Goal: Obtain resource: Download file/media

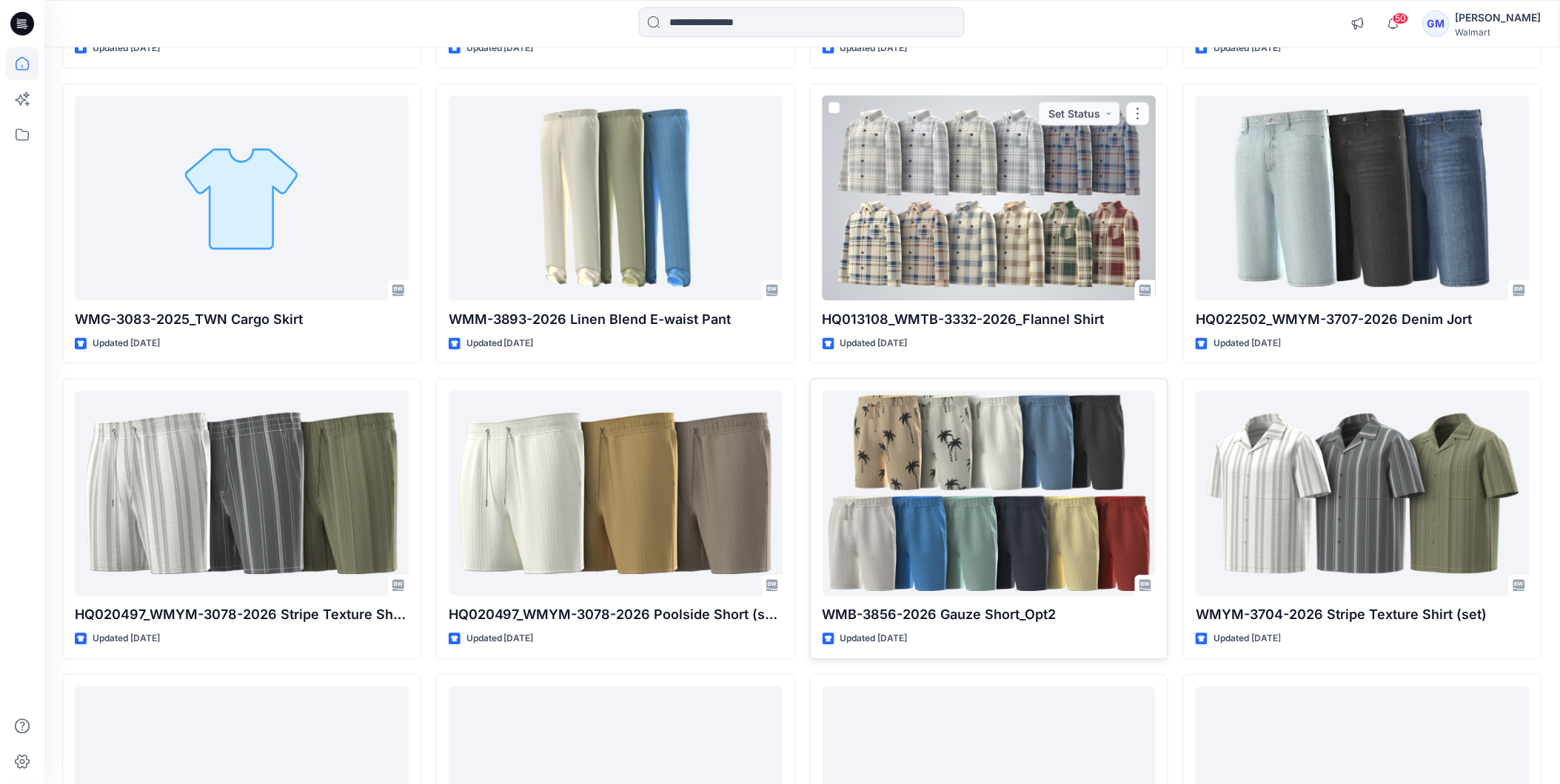
scroll to position [10783, 0]
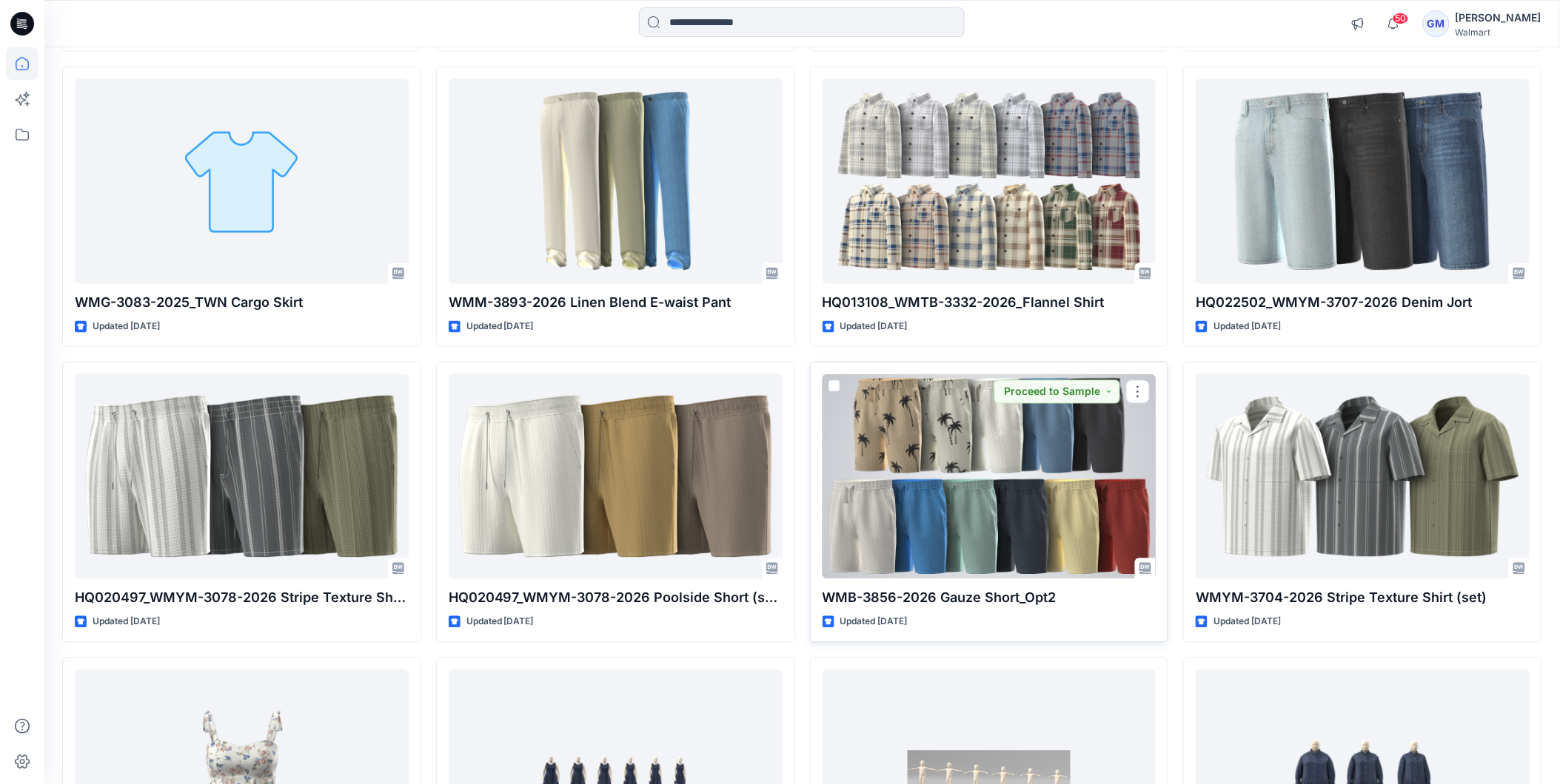
click at [1001, 526] on div at bounding box center [989, 476] width 334 height 205
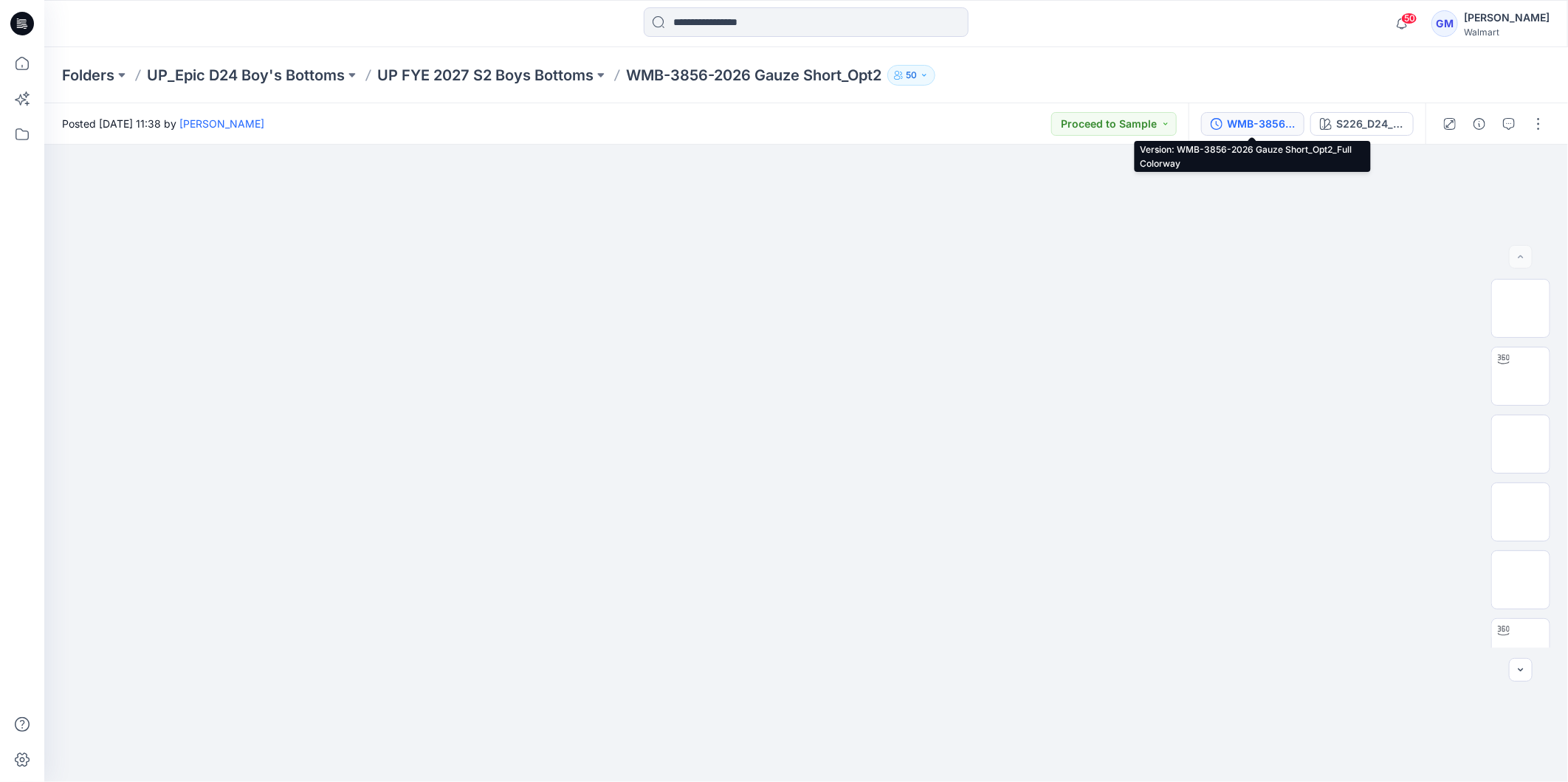
click at [1259, 127] on div "WMB-3856-2026 Gauze Short_Opt2_Full Colorway" at bounding box center [1261, 123] width 68 height 16
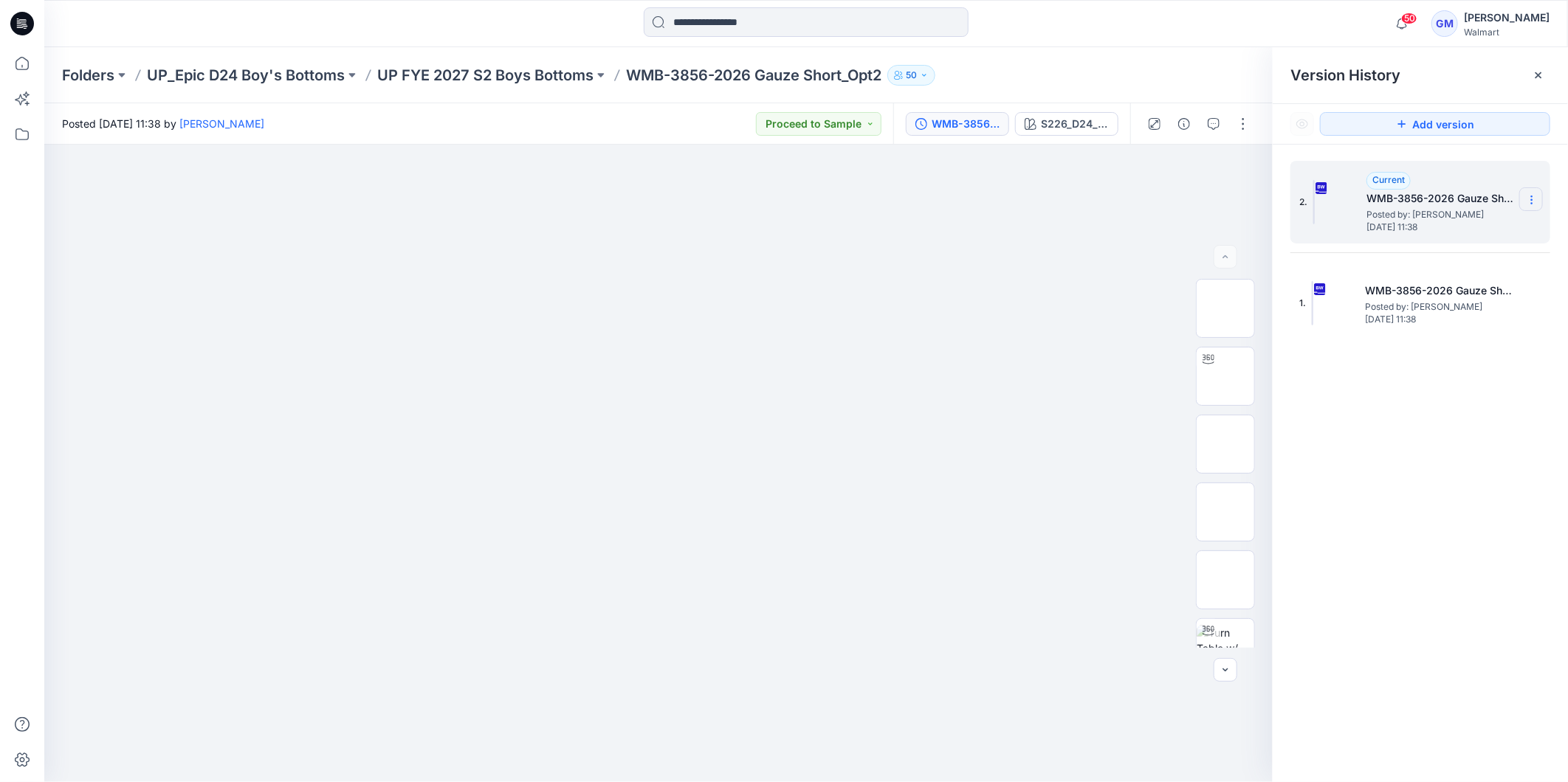
click at [1532, 203] on icon at bounding box center [1531, 200] width 11 height 11
click at [1482, 227] on span "Download Source BW File" at bounding box center [1456, 229] width 124 height 18
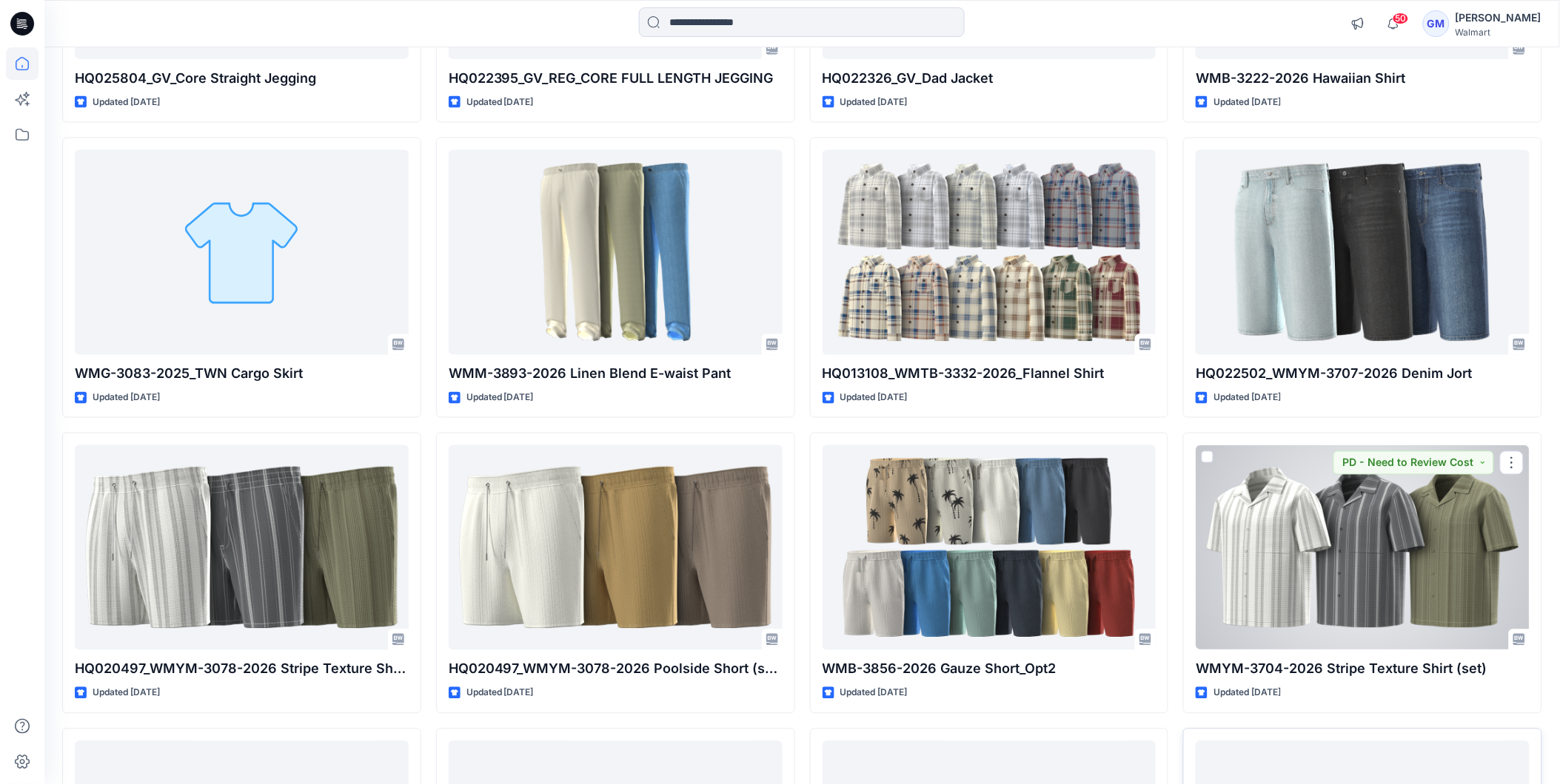
scroll to position [10960, 0]
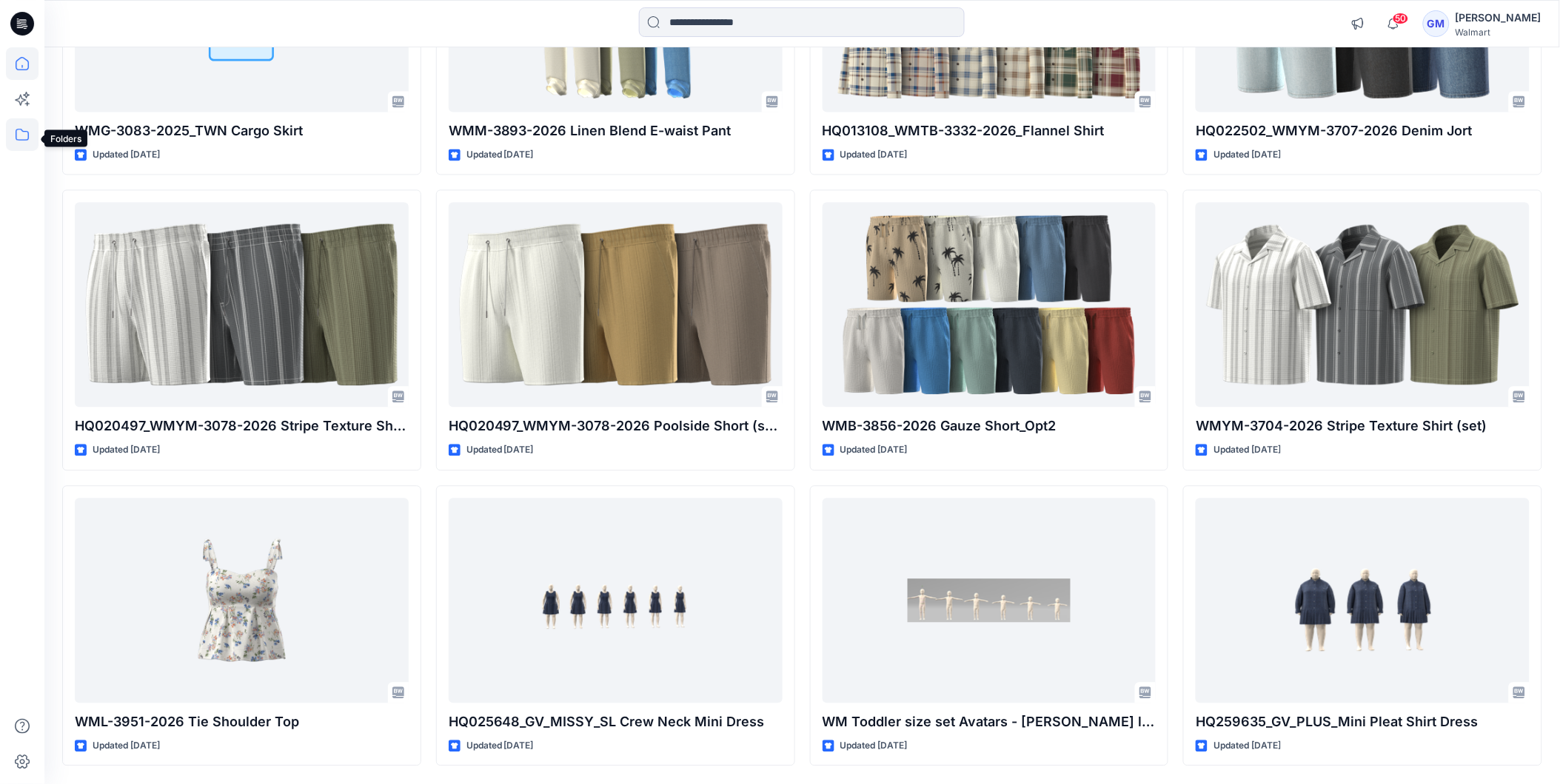
click at [25, 134] on icon at bounding box center [22, 135] width 32 height 32
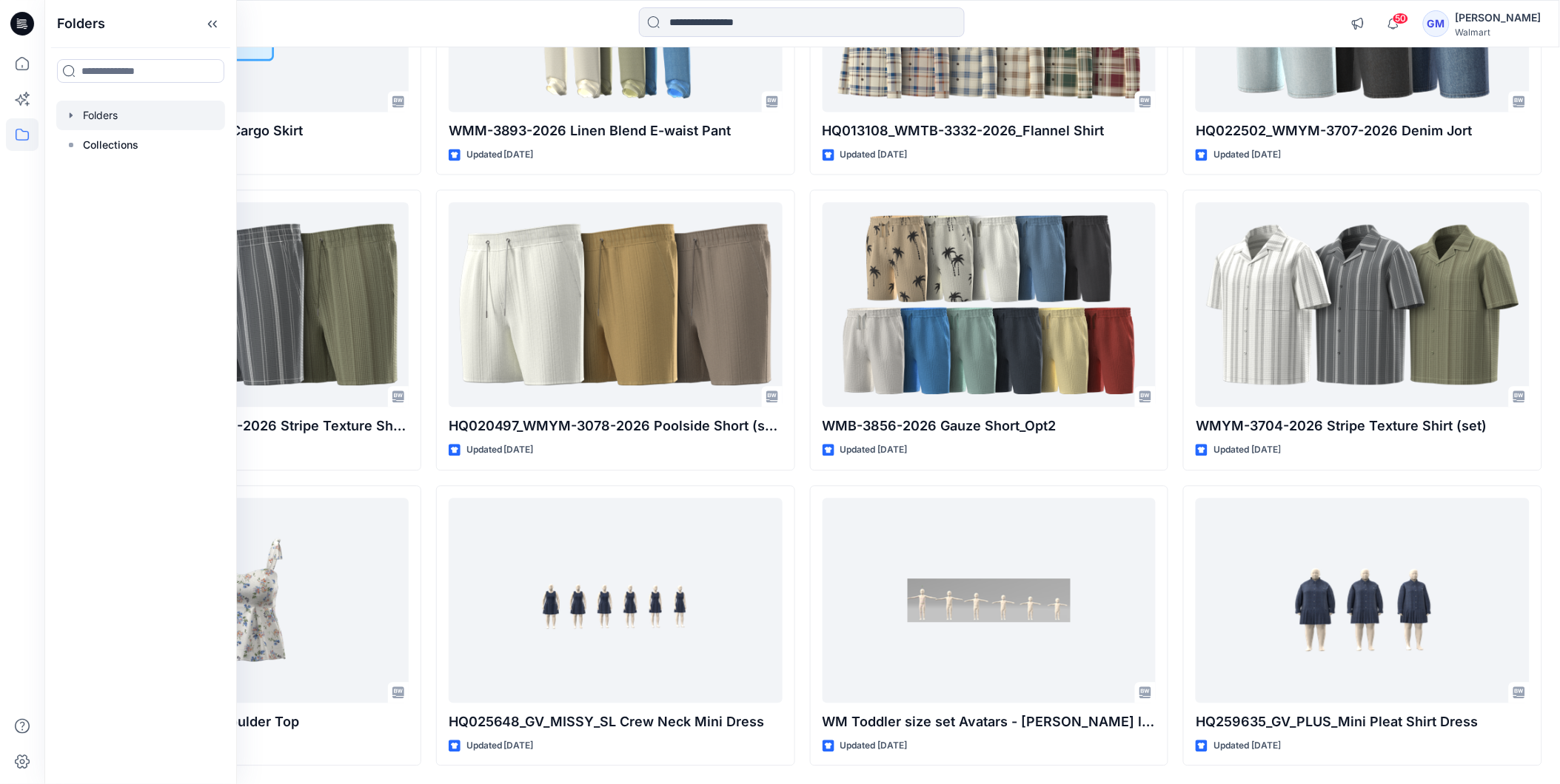
click at [92, 120] on div at bounding box center [141, 115] width 169 height 29
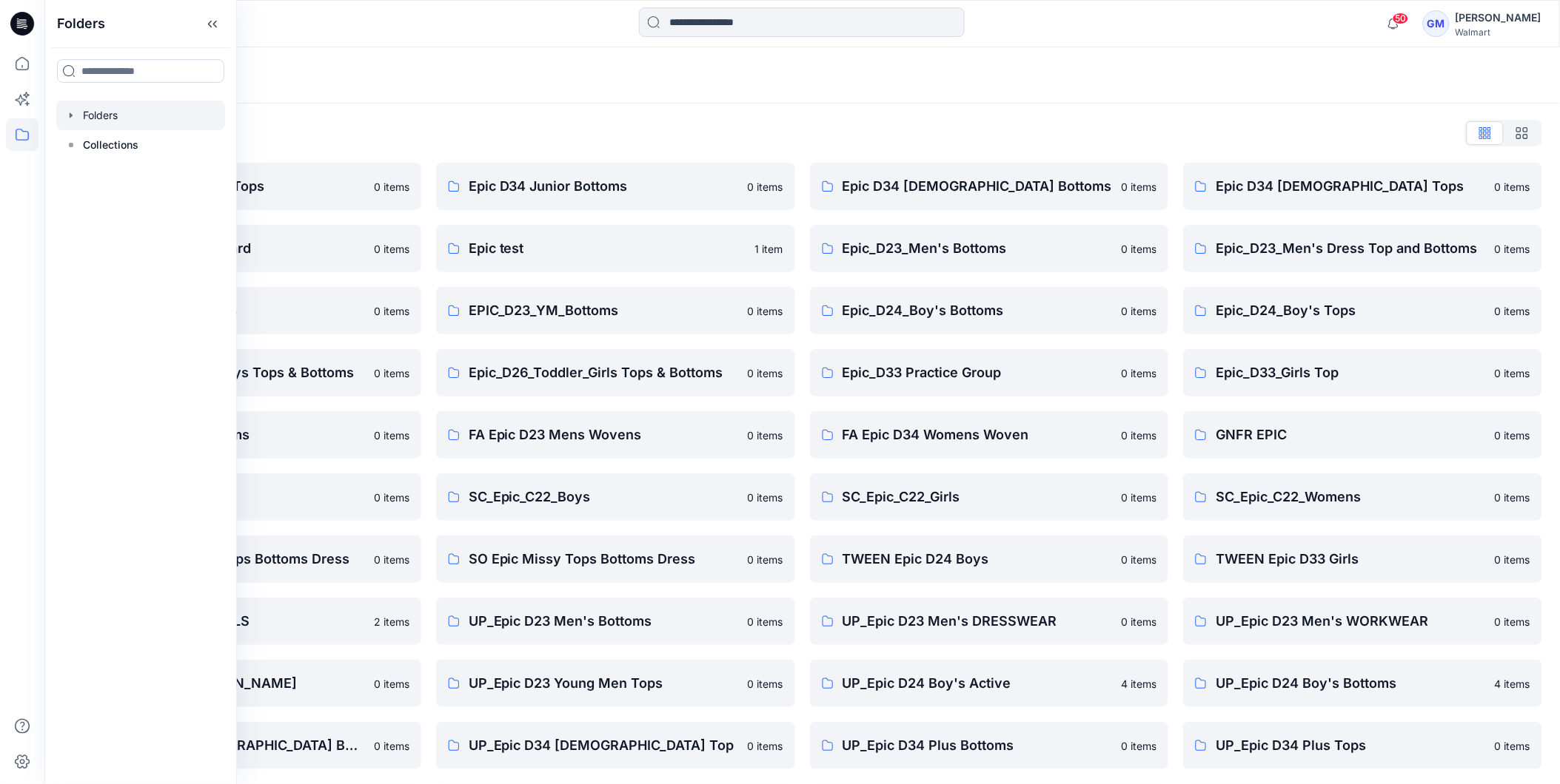
click at [613, 77] on div "Folders" at bounding box center [743, 76] width 1364 height 21
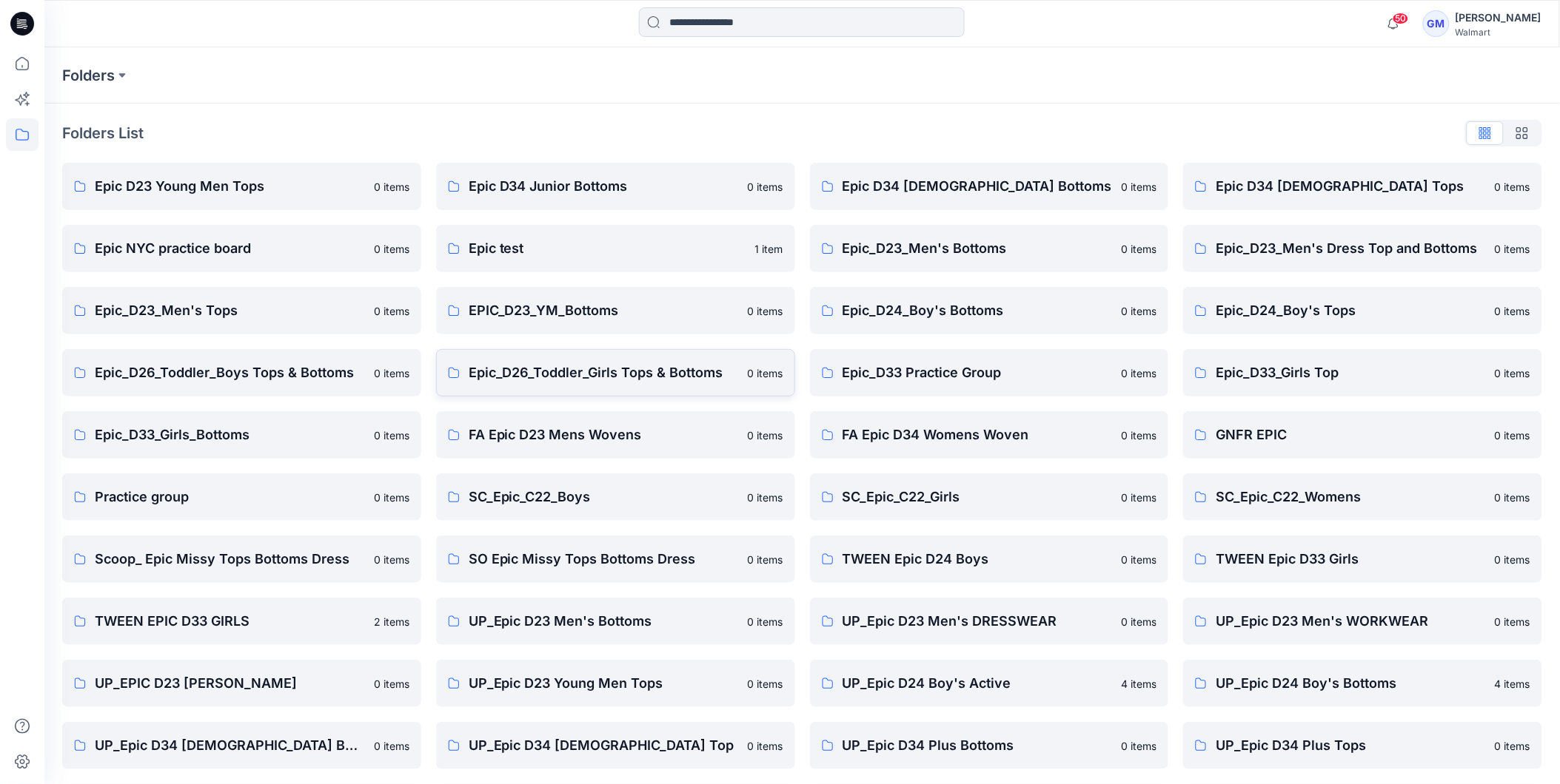
click at [611, 372] on p "Epic_D26_Toddler_Girls Tops & Bottoms" at bounding box center [603, 373] width 271 height 21
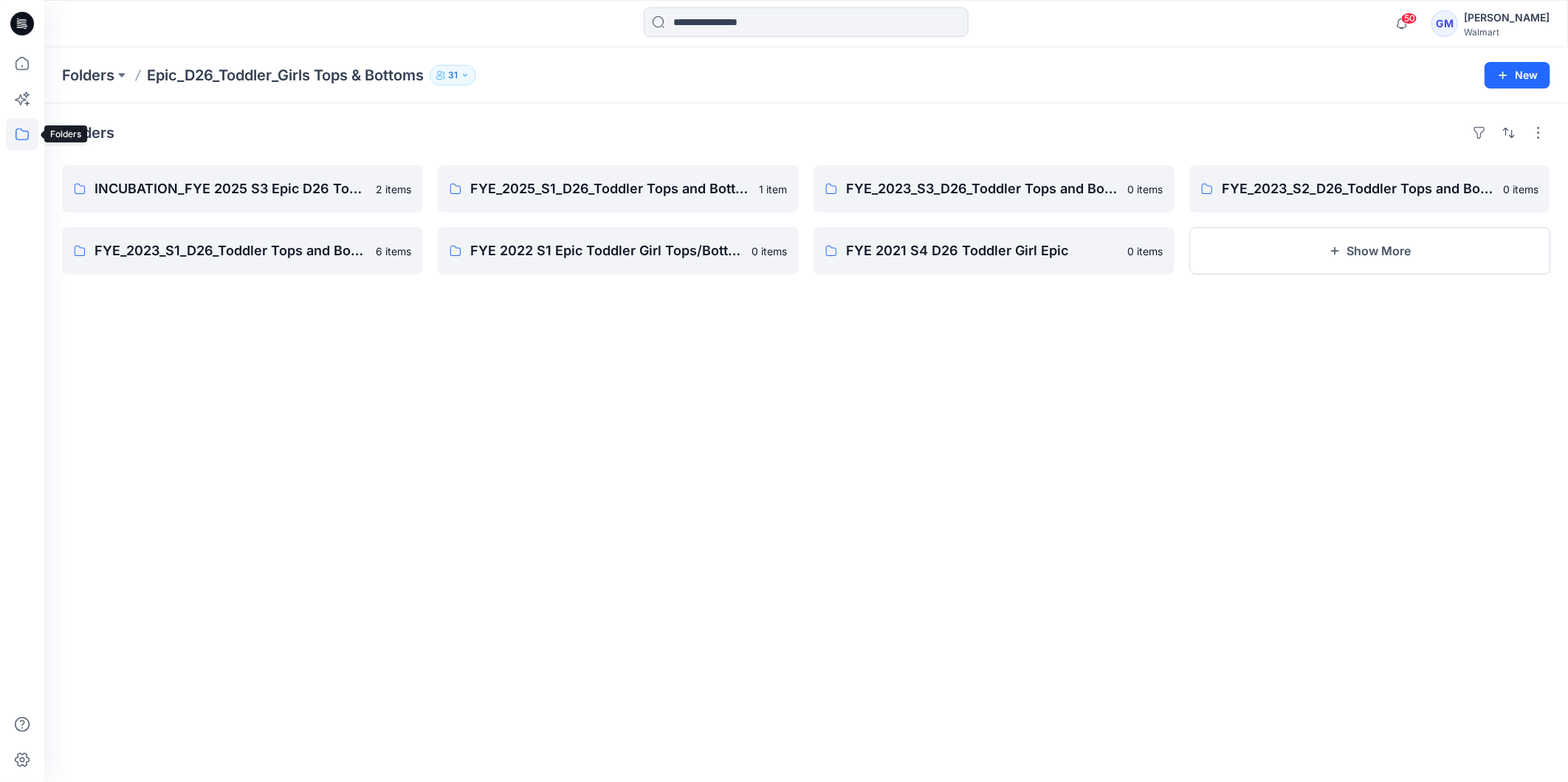
click at [24, 135] on icon at bounding box center [22, 134] width 32 height 32
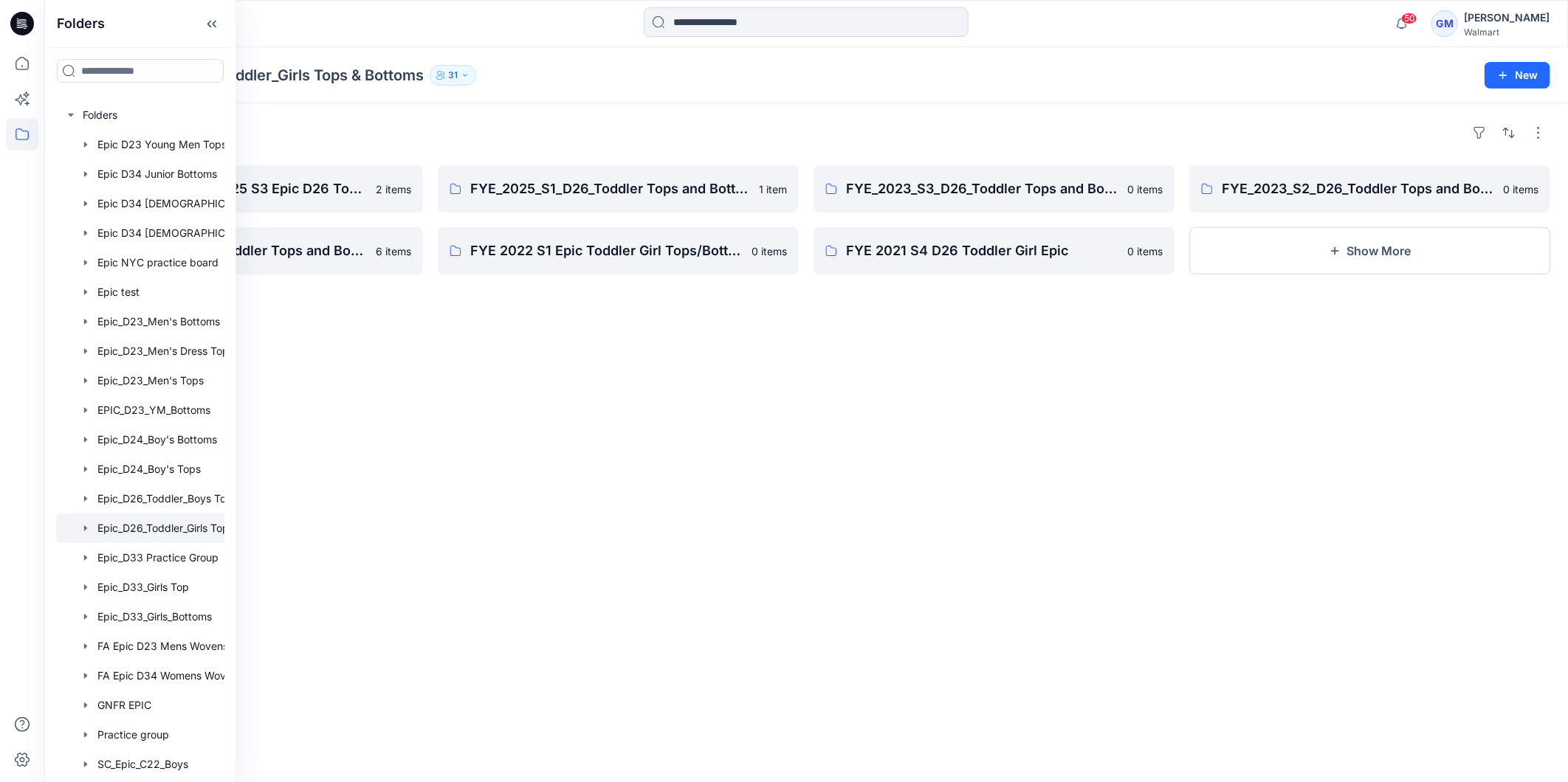
click at [313, 30] on div at bounding box center [235, 24] width 381 height 32
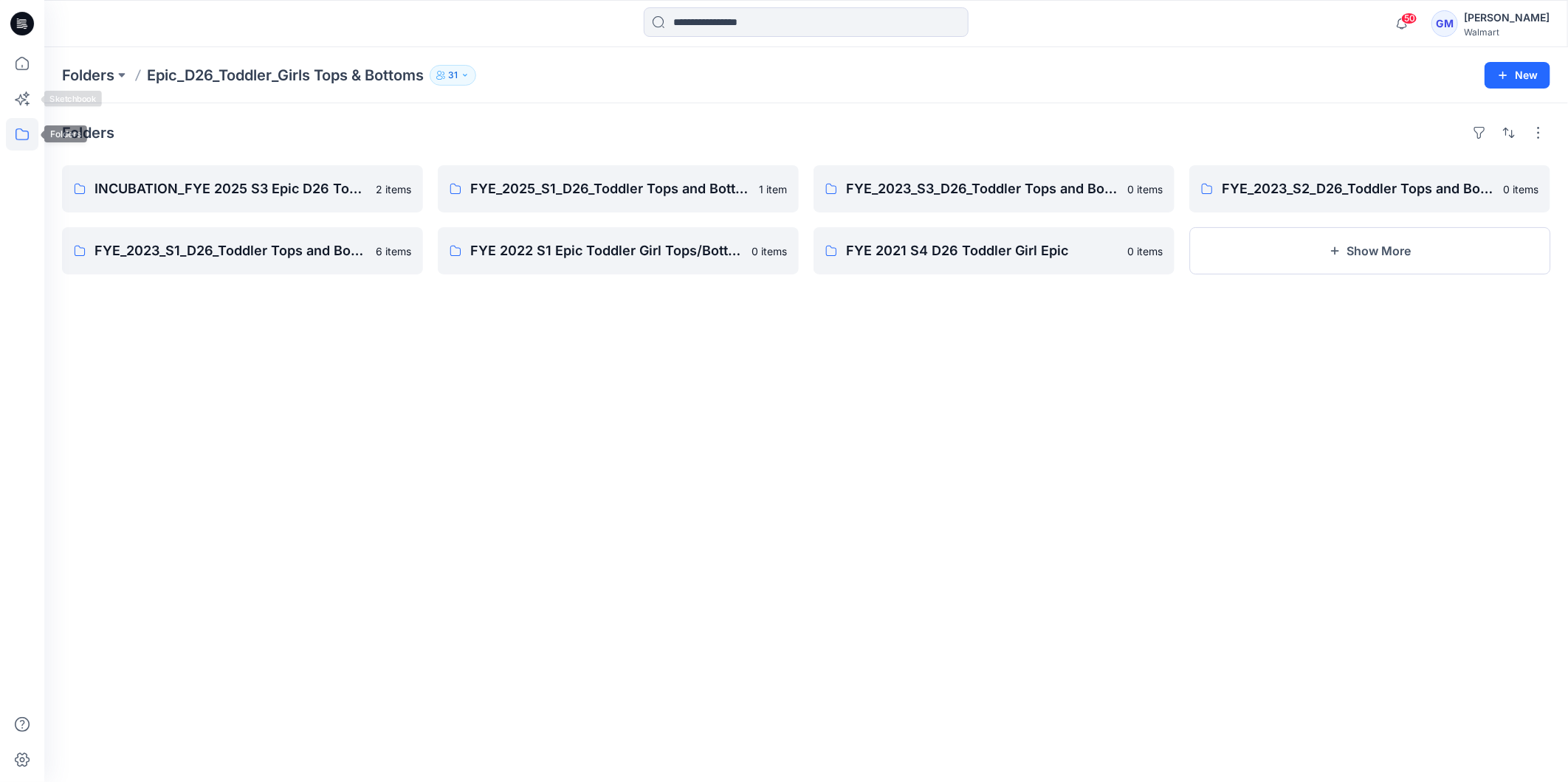
click at [18, 130] on icon at bounding box center [22, 134] width 32 height 32
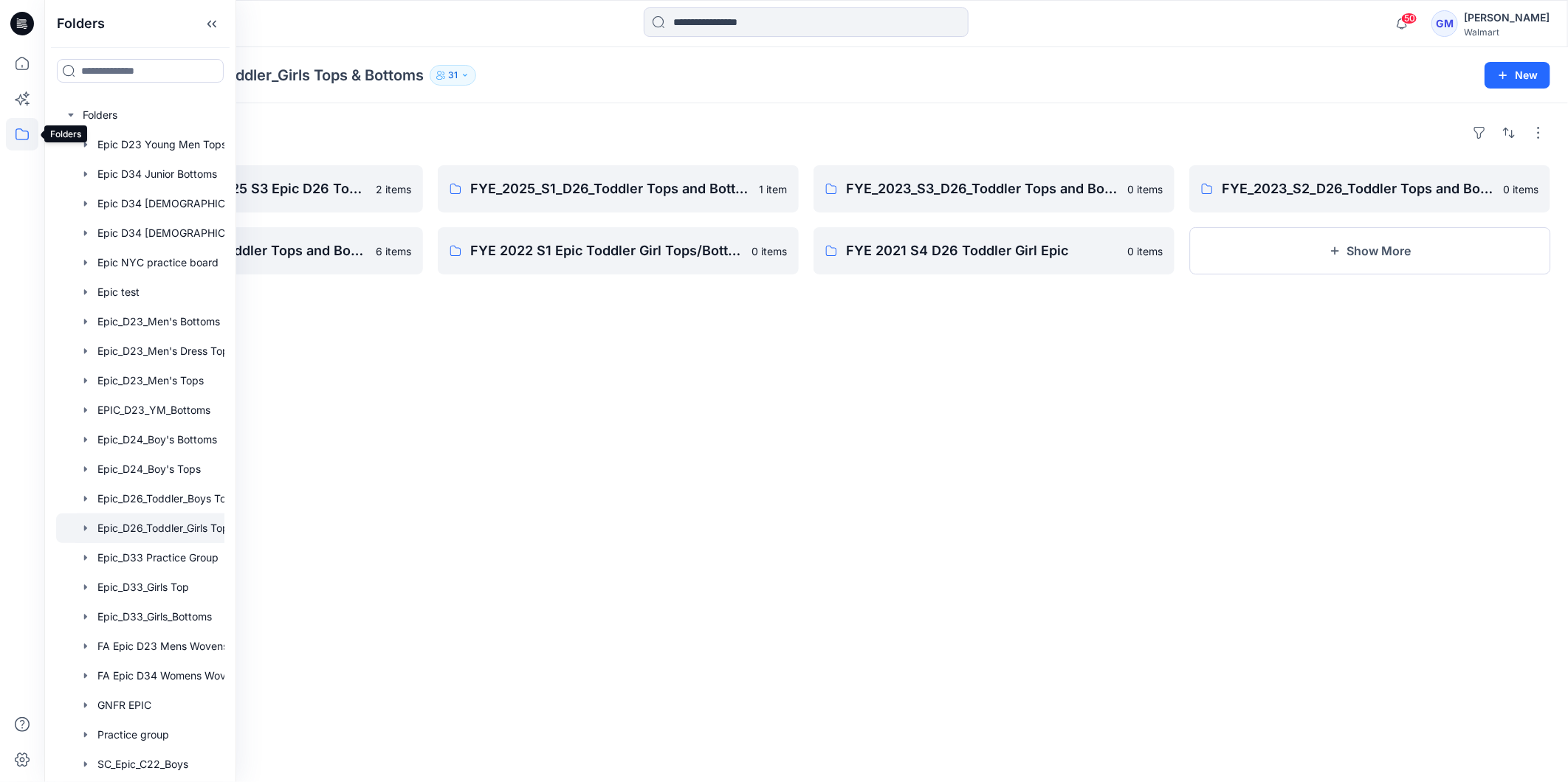
click at [25, 138] on icon at bounding box center [22, 134] width 32 height 32
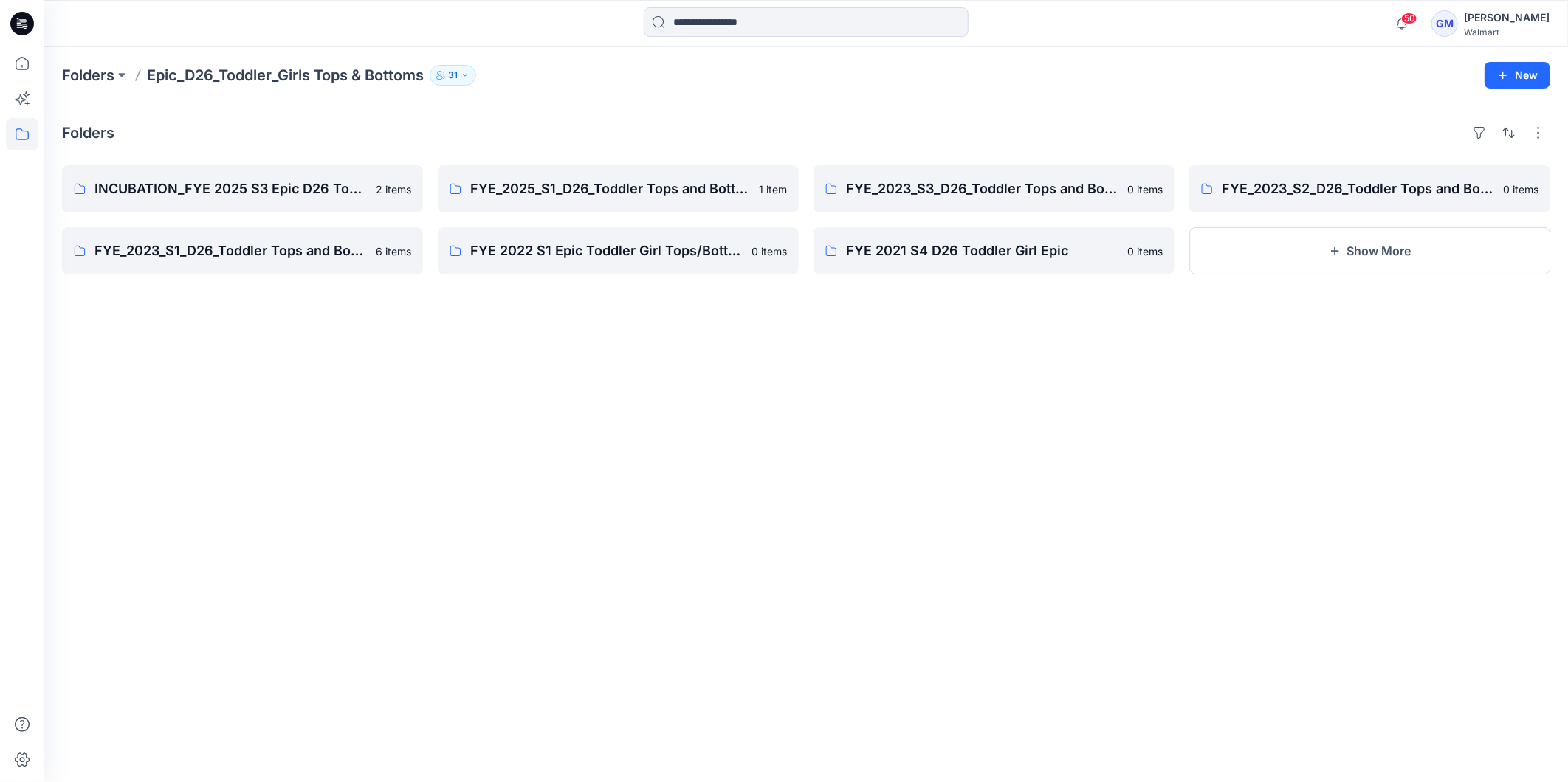
click at [62, 134] on h4 "Folders" at bounding box center [87, 133] width 52 height 18
click at [25, 135] on icon at bounding box center [22, 134] width 32 height 32
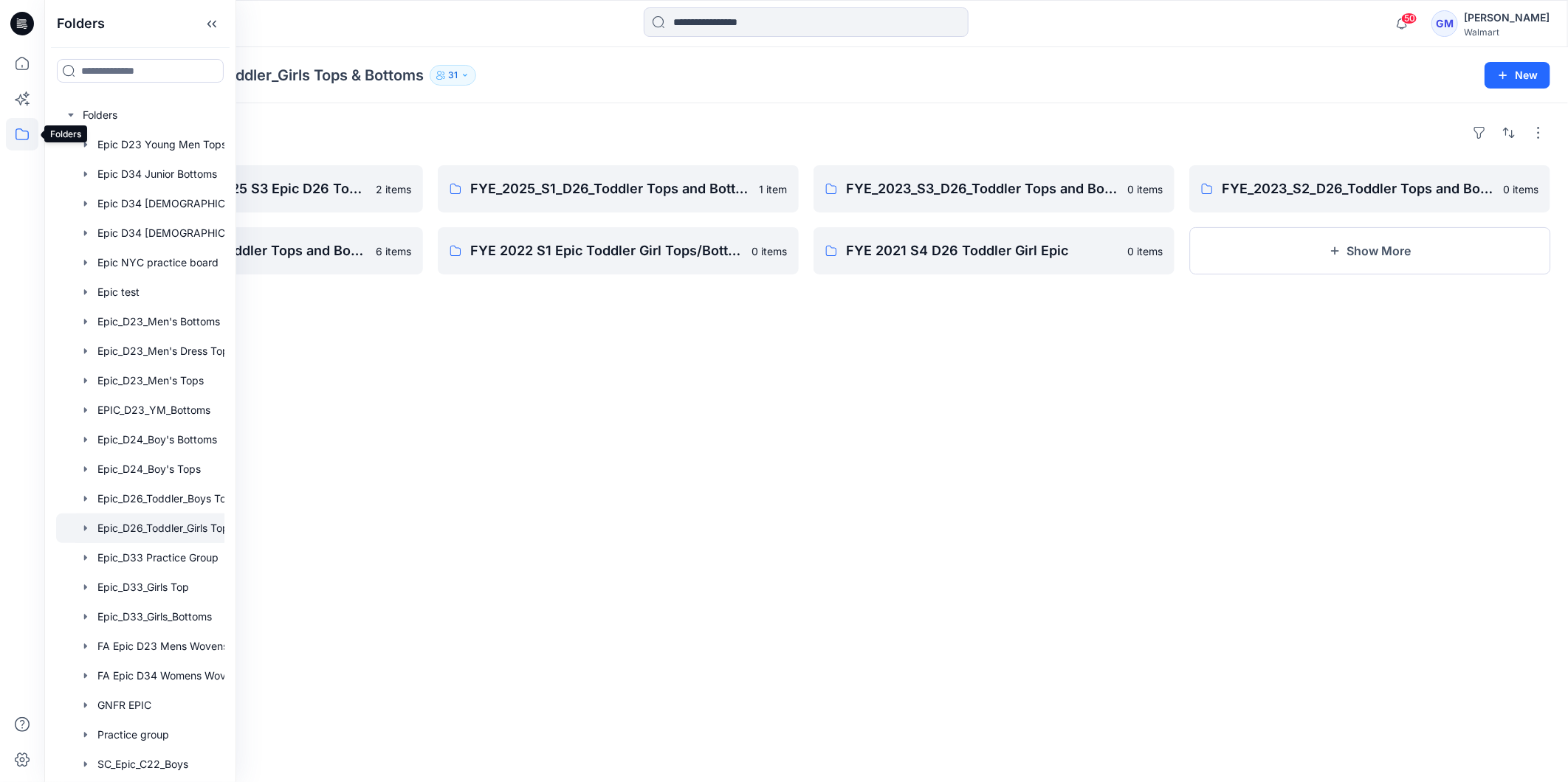
click at [26, 135] on icon at bounding box center [22, 134] width 32 height 32
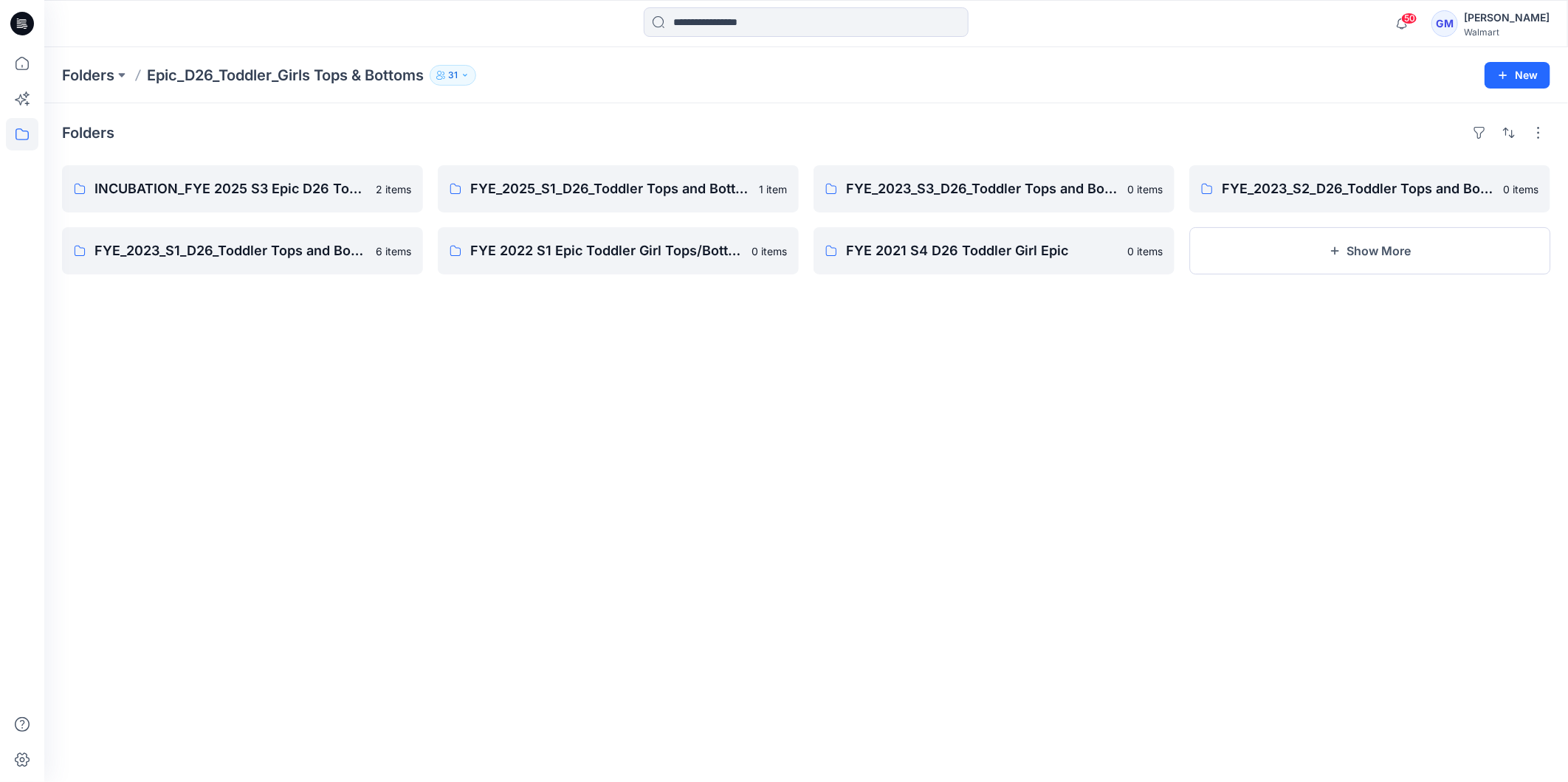
click at [89, 127] on h4 "Folders" at bounding box center [87, 133] width 52 height 18
click at [28, 131] on icon at bounding box center [22, 134] width 32 height 32
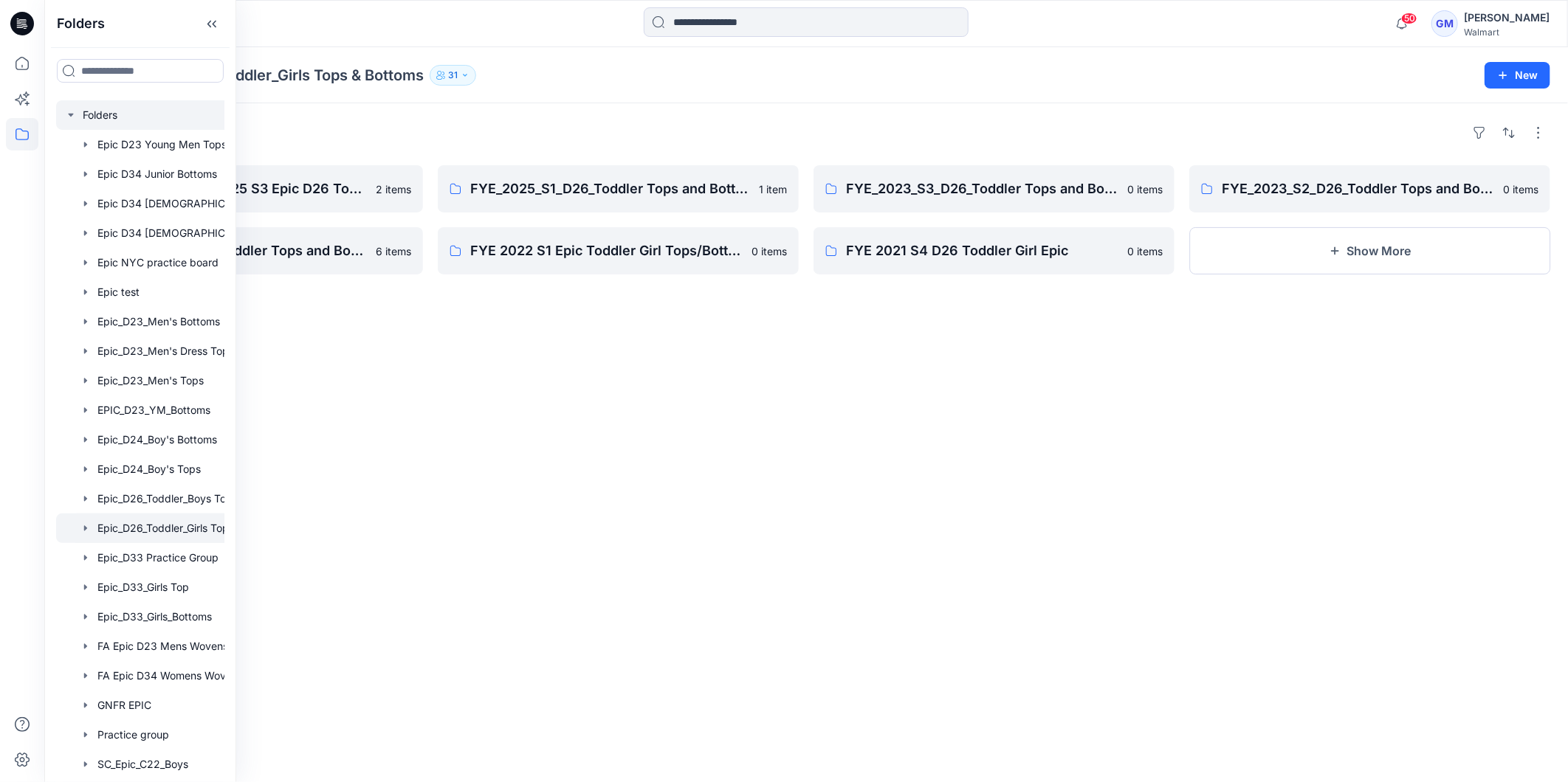
click at [67, 116] on icon "button" at bounding box center [71, 115] width 11 height 11
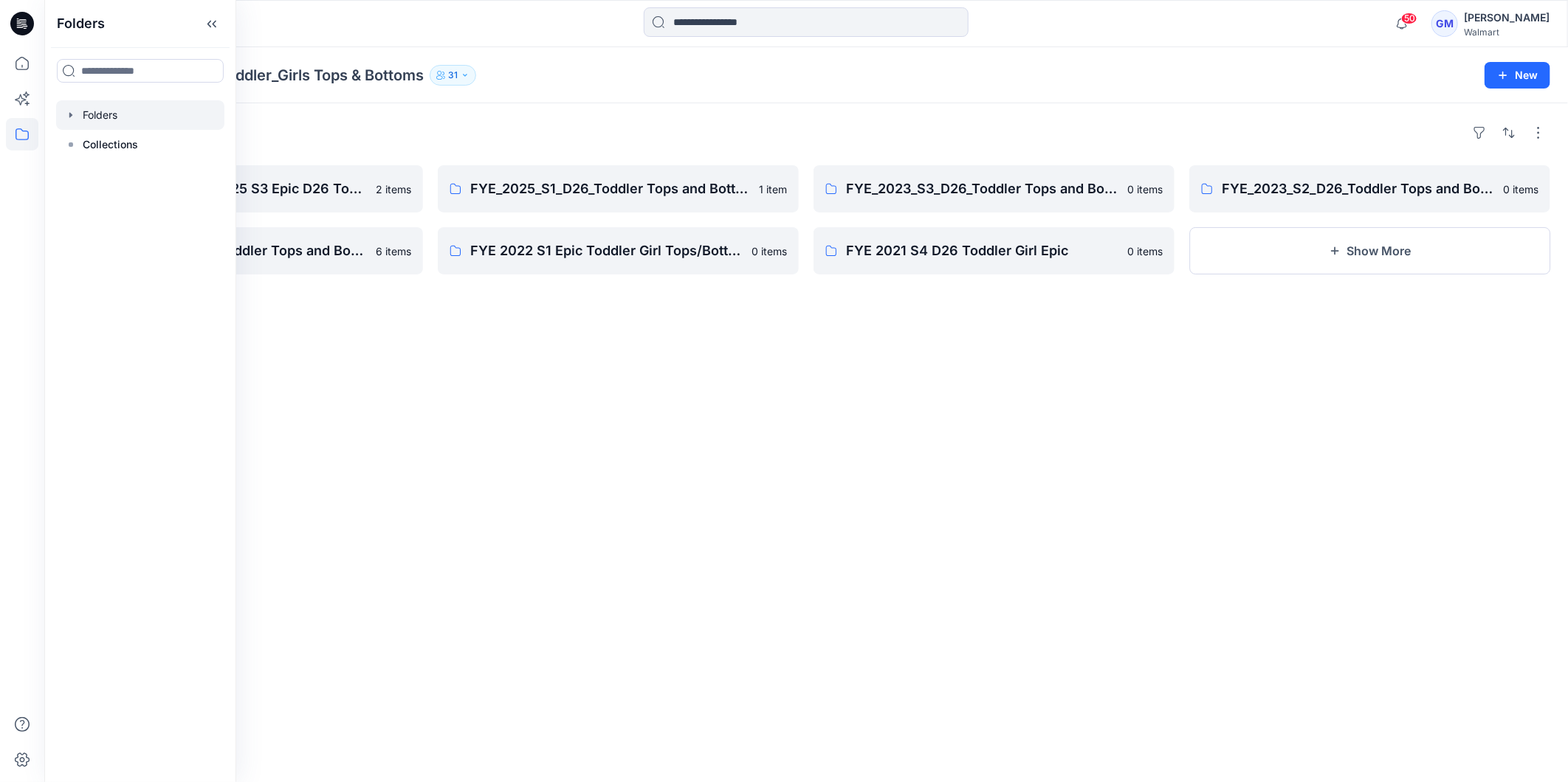
click at [134, 116] on div at bounding box center [140, 115] width 169 height 29
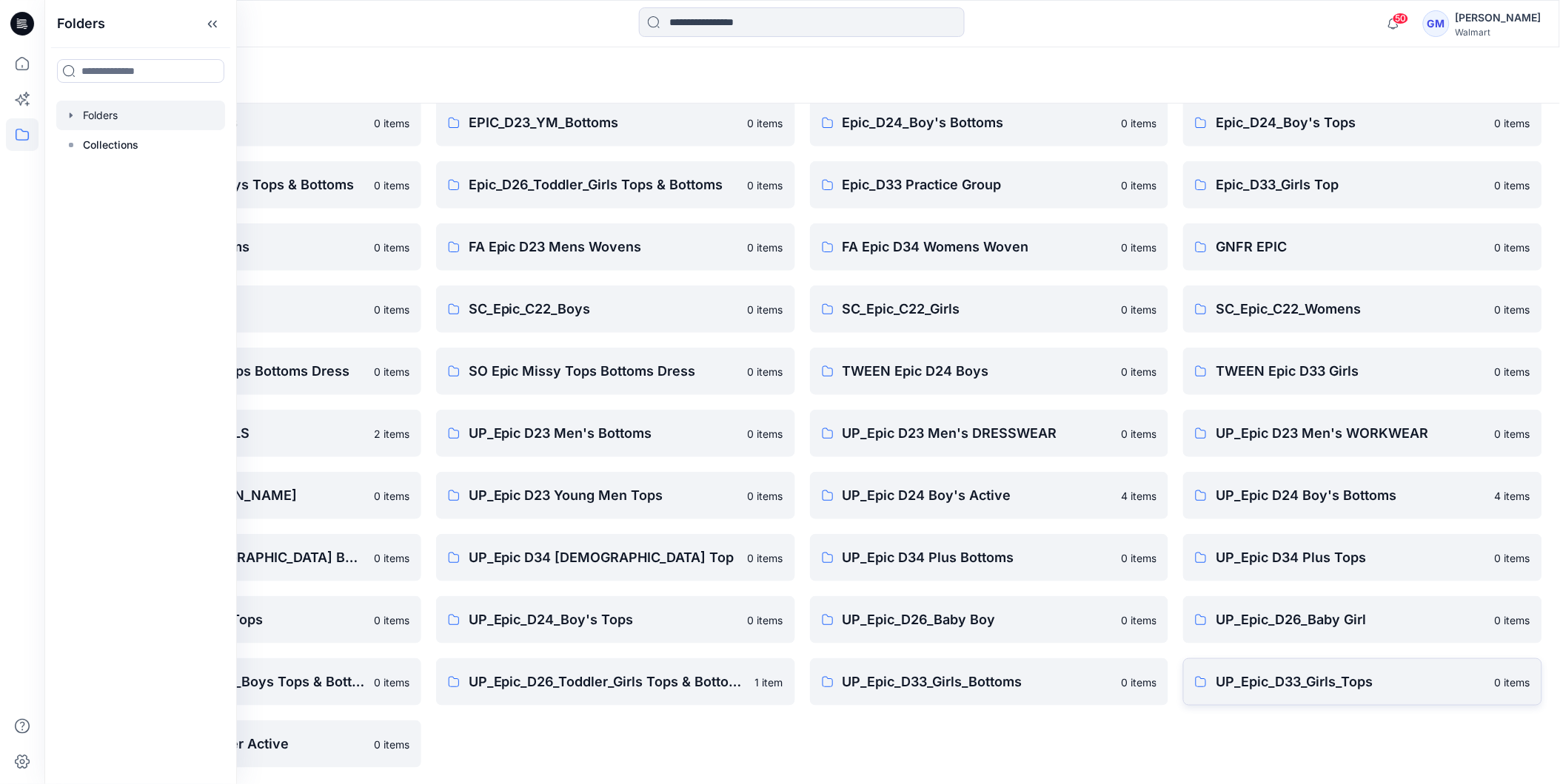
scroll to position [189, 0]
drag, startPoint x: 845, startPoint y: 748, endPoint x: 563, endPoint y: 642, distance: 301.3
click at [844, 747] on div "Epic D34 [DEMOGRAPHIC_DATA] Bottoms 0 items Epic_D23_Men's Bottoms 0 items Epic…" at bounding box center [989, 371] width 359 height 793
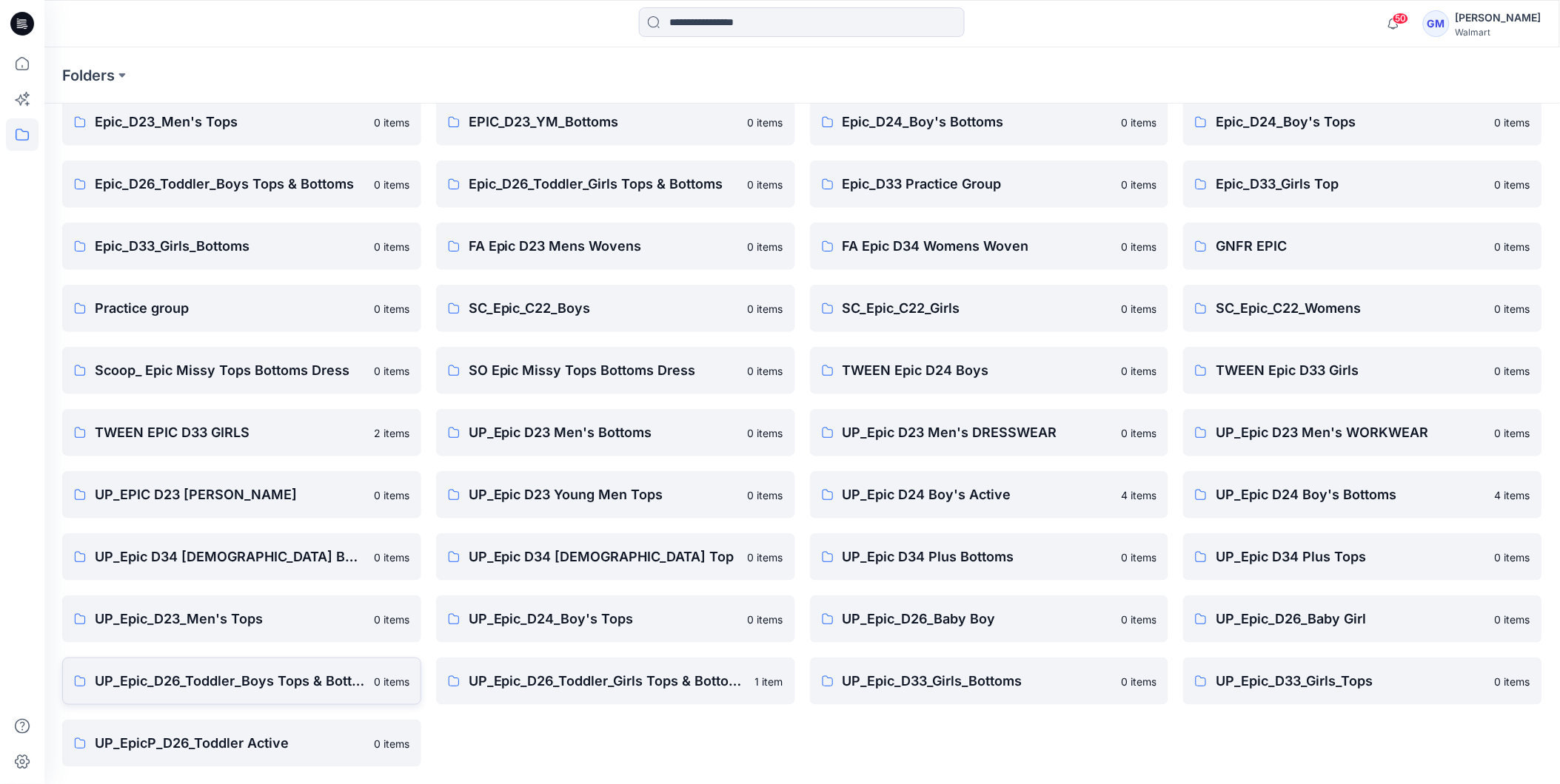
click at [193, 681] on p "UP_Epic_D26_Toddler_Boys Tops & Bottoms" at bounding box center [230, 681] width 271 height 21
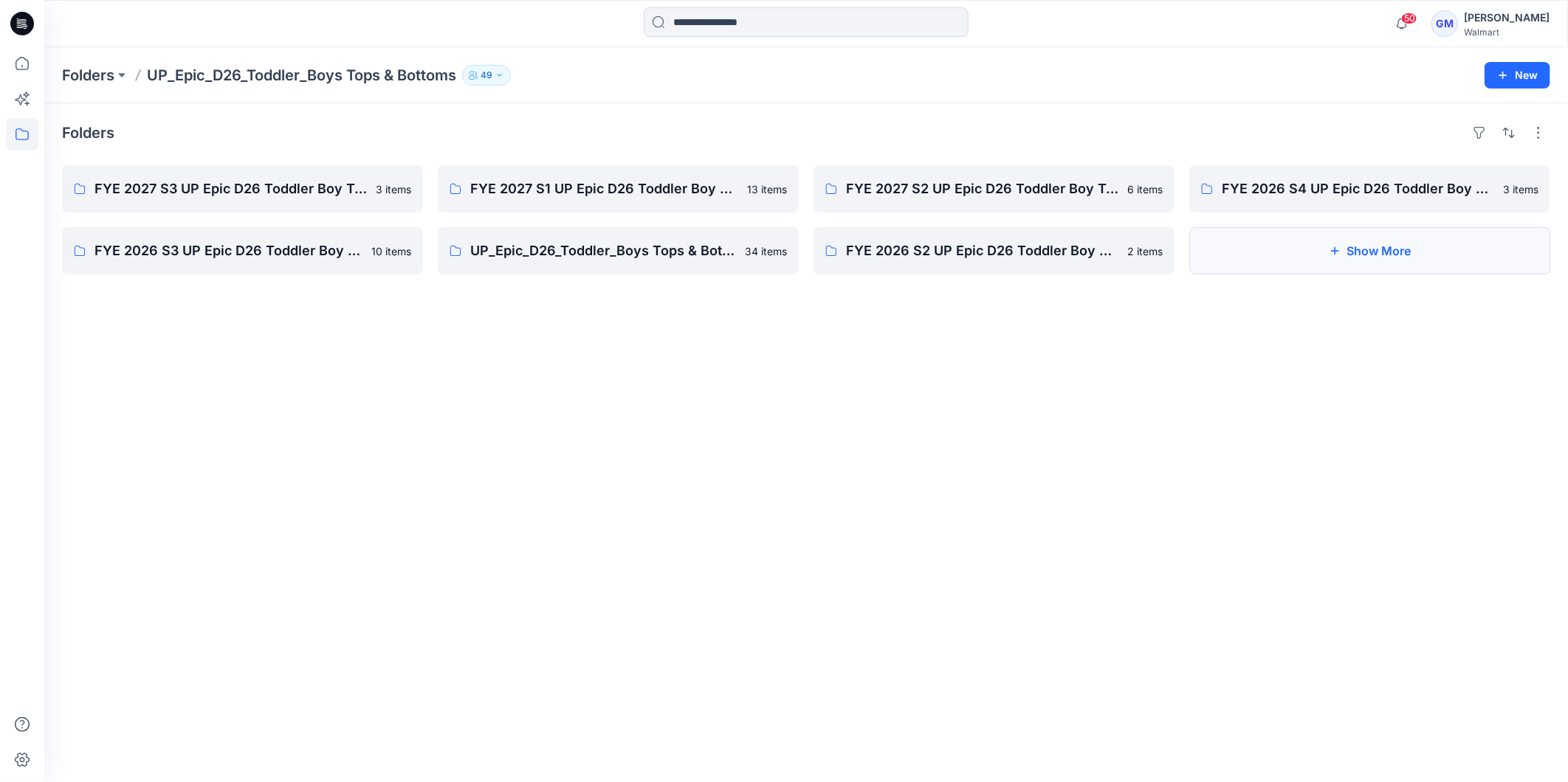
click at [1334, 248] on icon "button" at bounding box center [1334, 251] width 11 height 11
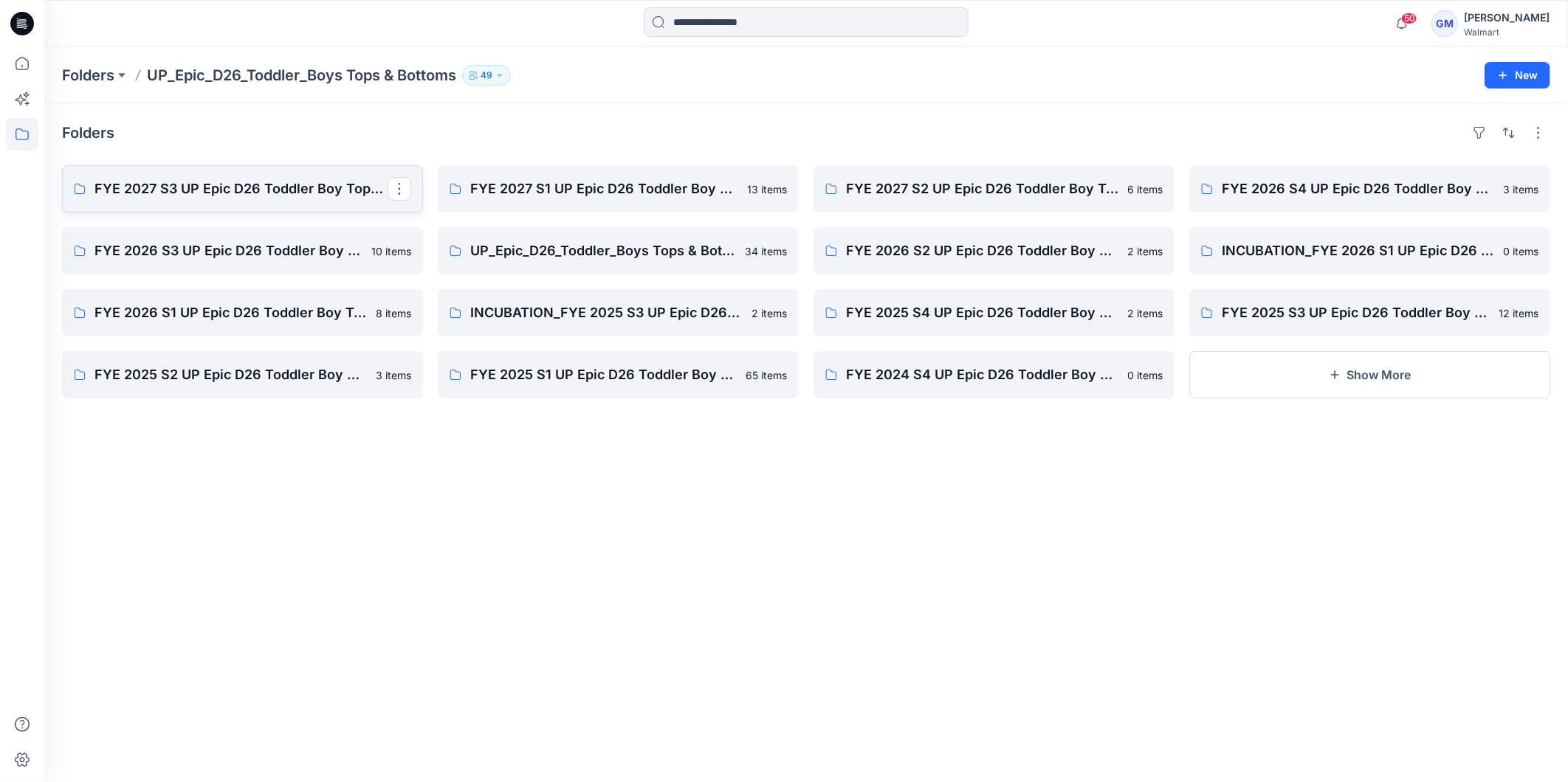
click at [225, 193] on p "FYE 2027 S3 UP Epic D26 Toddler Boy Tops & Bottoms" at bounding box center [241, 189] width 294 height 21
click at [570, 185] on p "FYE 2027 S1 UP Epic D26 Toddler Boy Tops & Bottoms" at bounding box center [617, 189] width 294 height 21
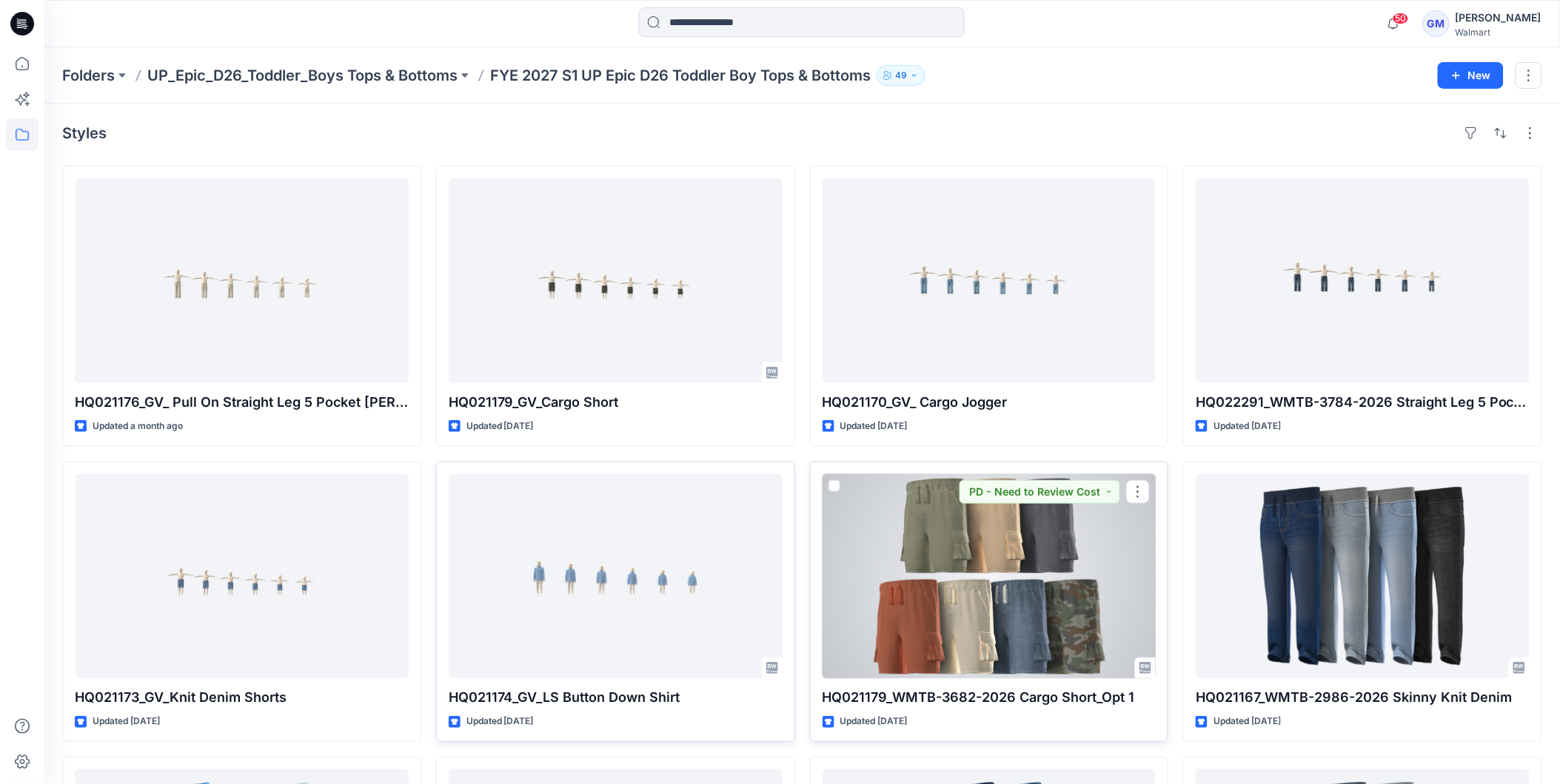
click at [1060, 619] on div at bounding box center [989, 577] width 334 height 205
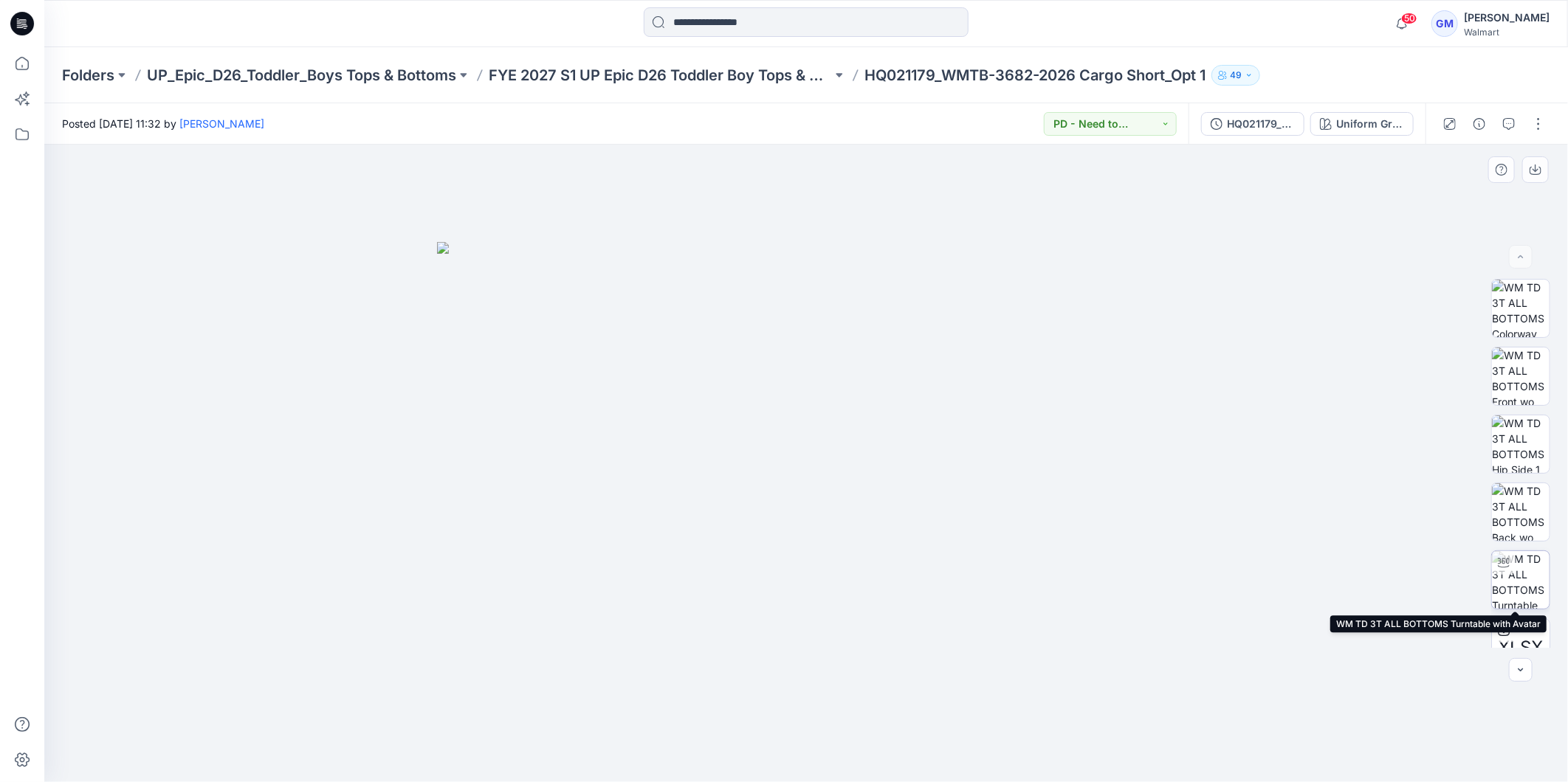
click at [1519, 581] on img at bounding box center [1521, 579] width 58 height 58
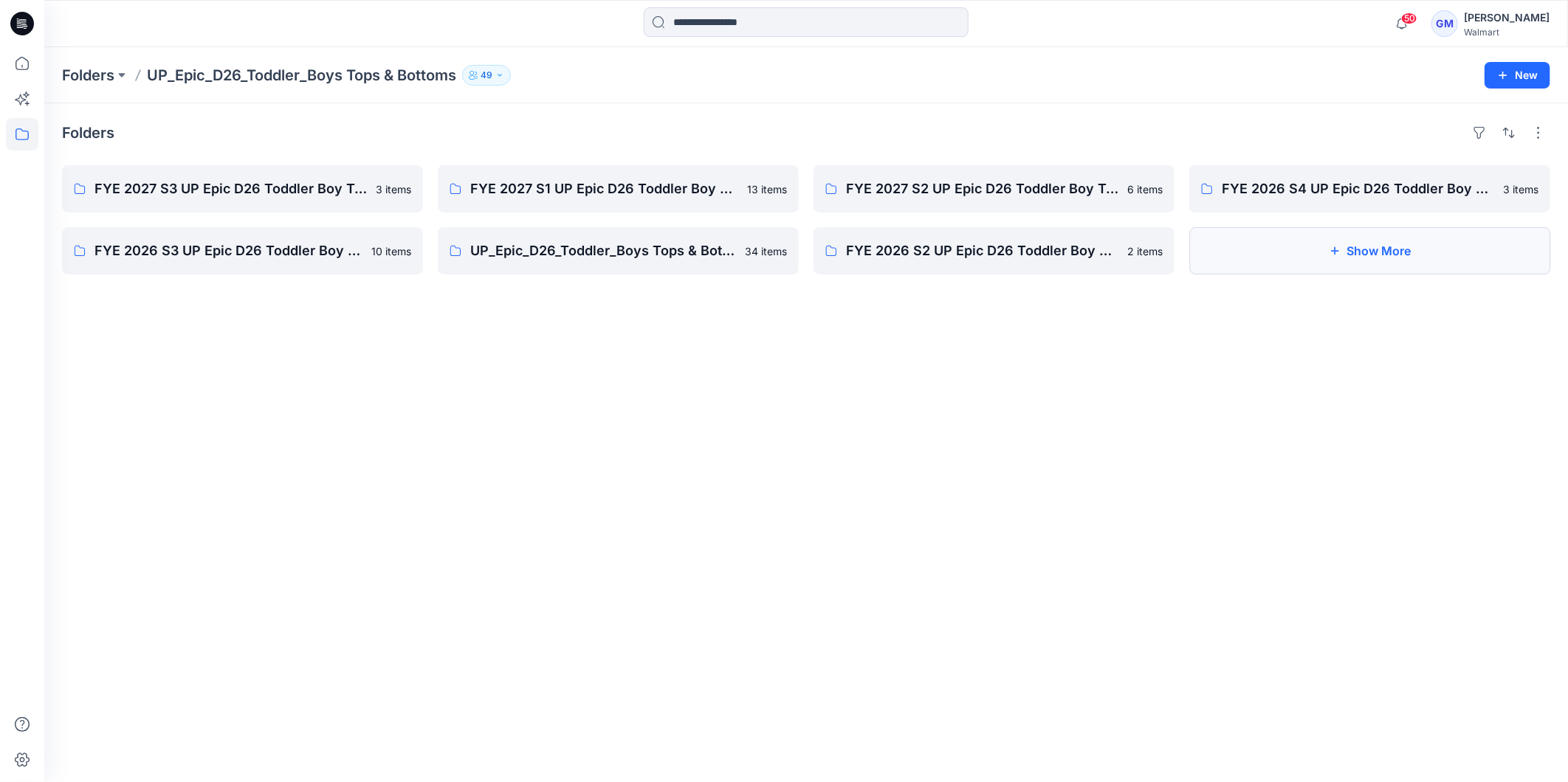
click at [1376, 256] on button "Show More" at bounding box center [1369, 251] width 361 height 47
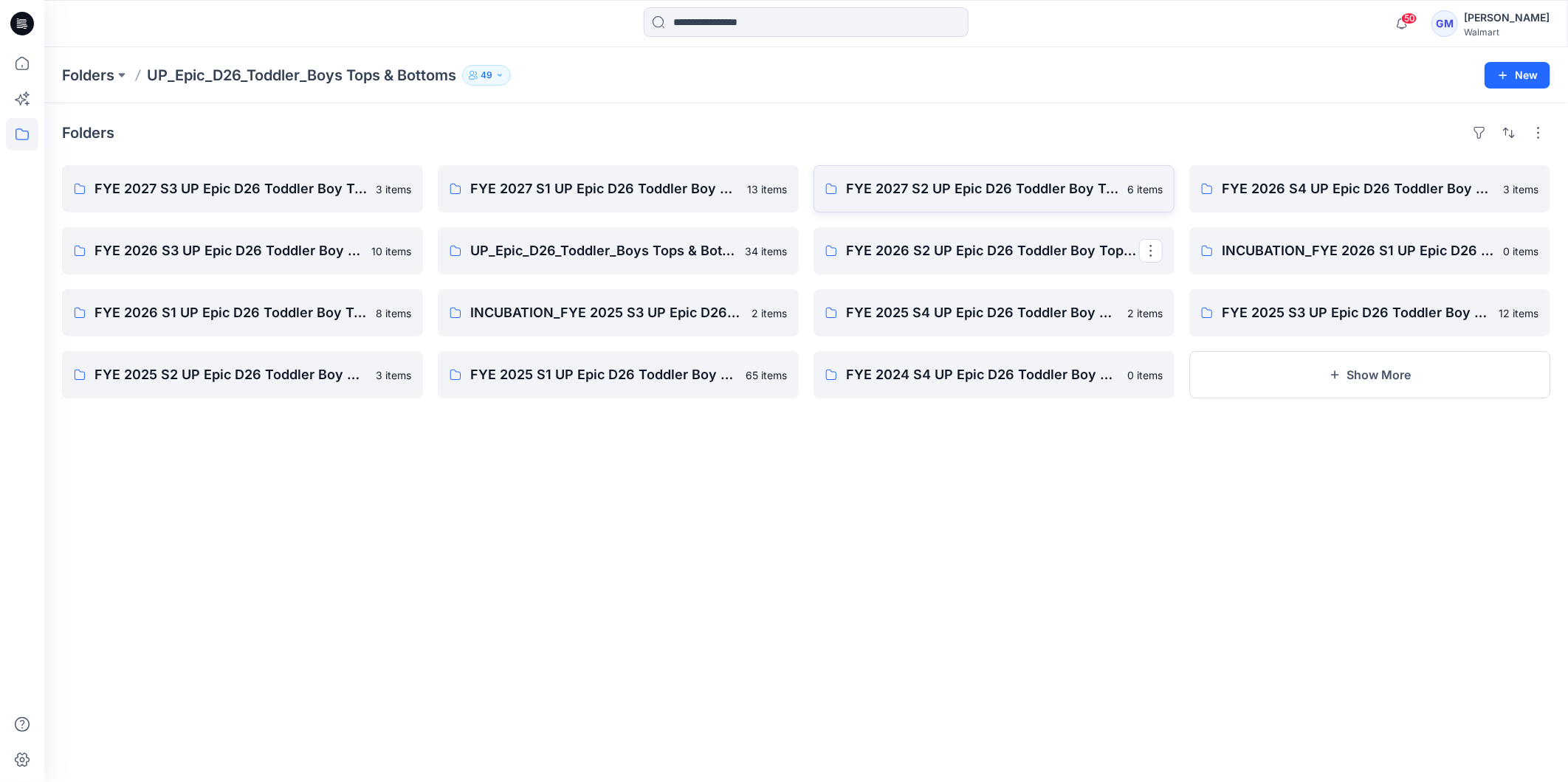
click at [980, 192] on p "FYE 2027 S2 UP Epic D26 Toddler Boy Tops & Bottoms" at bounding box center [982, 189] width 273 height 21
click at [1328, 196] on p "FYE 2026 S4 UP Epic D26 Toddler Boy Tops & Bottoms" at bounding box center [1368, 189] width 294 height 21
click at [205, 260] on p "FYE 2026 S3 UP Epic D26 Toddler Boy Tops & Bottoms" at bounding box center [241, 251] width 294 height 21
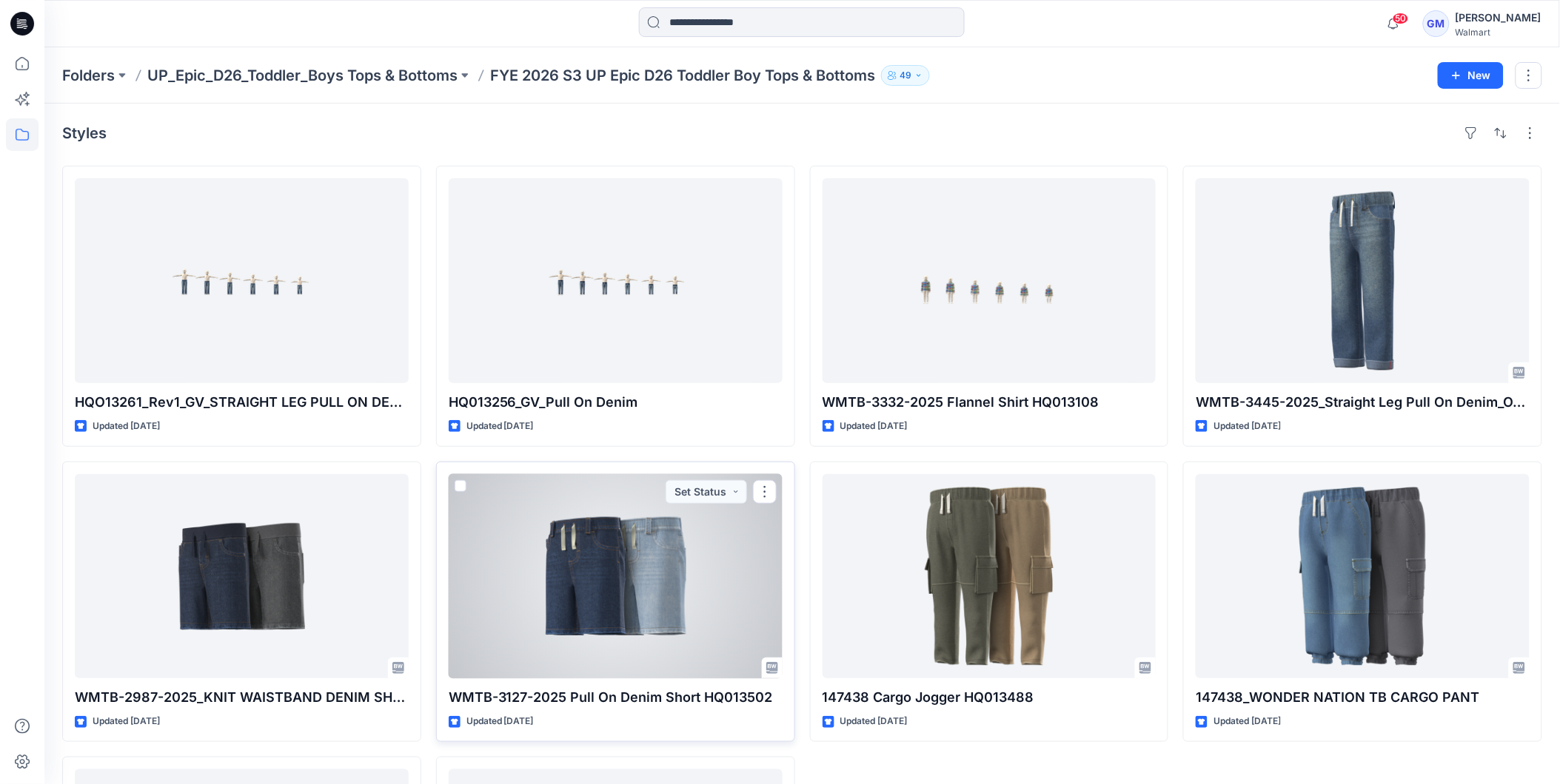
scroll to position [271, 0]
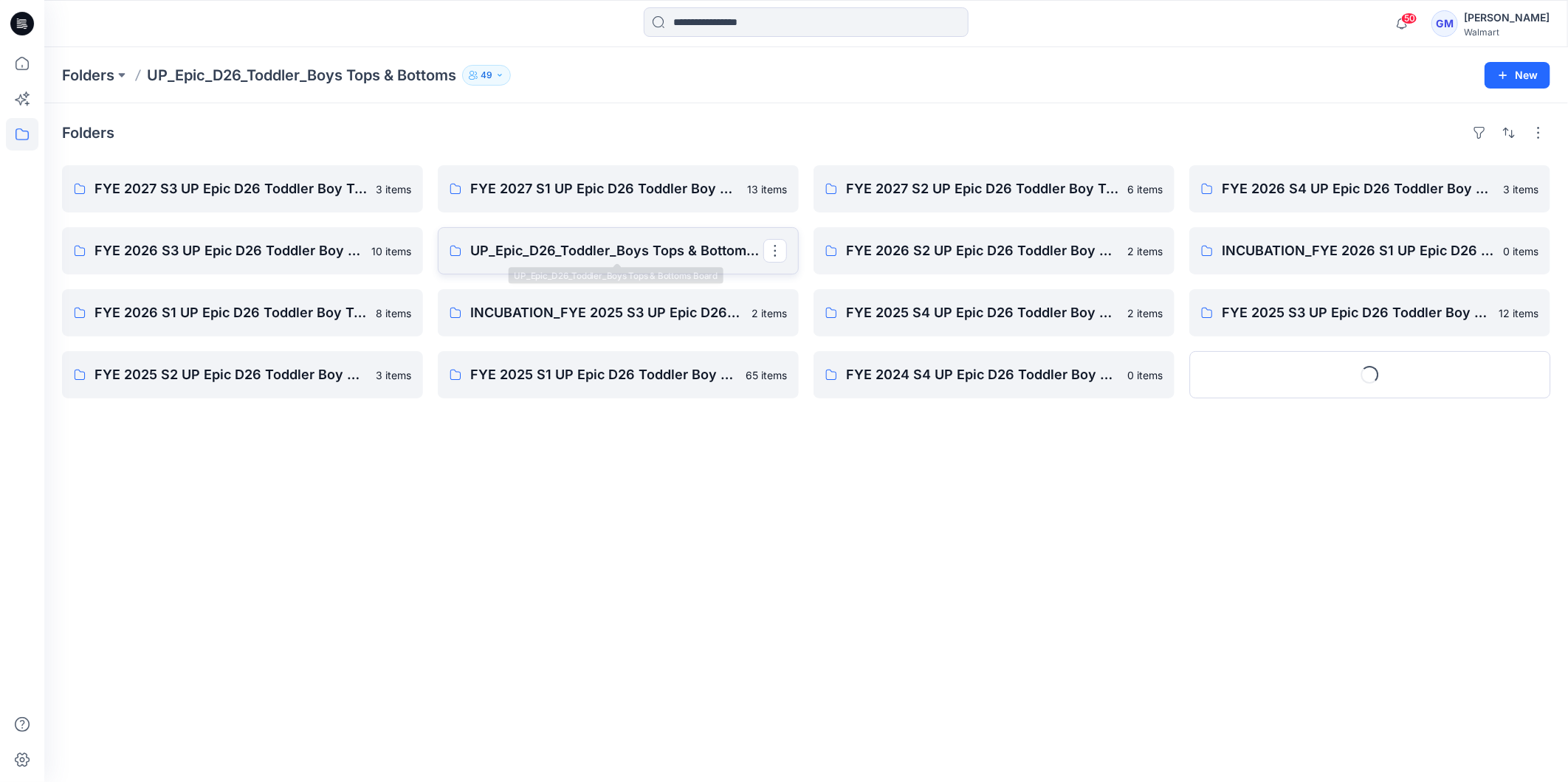
click at [611, 253] on p "UP_Epic_D26_Toddler_Boys Tops & Bottoms Board" at bounding box center [617, 251] width 294 height 21
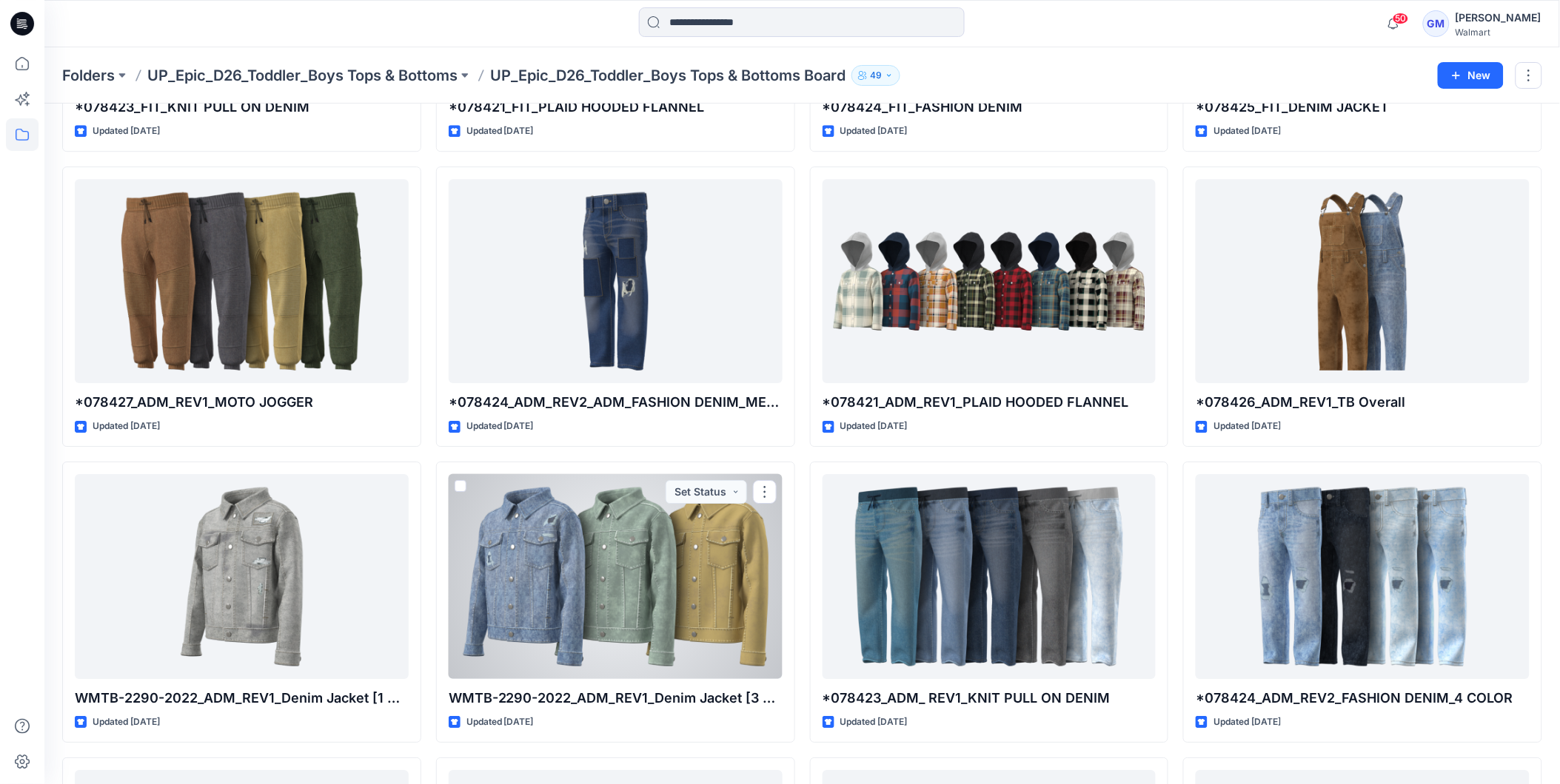
scroll to position [1470, 0]
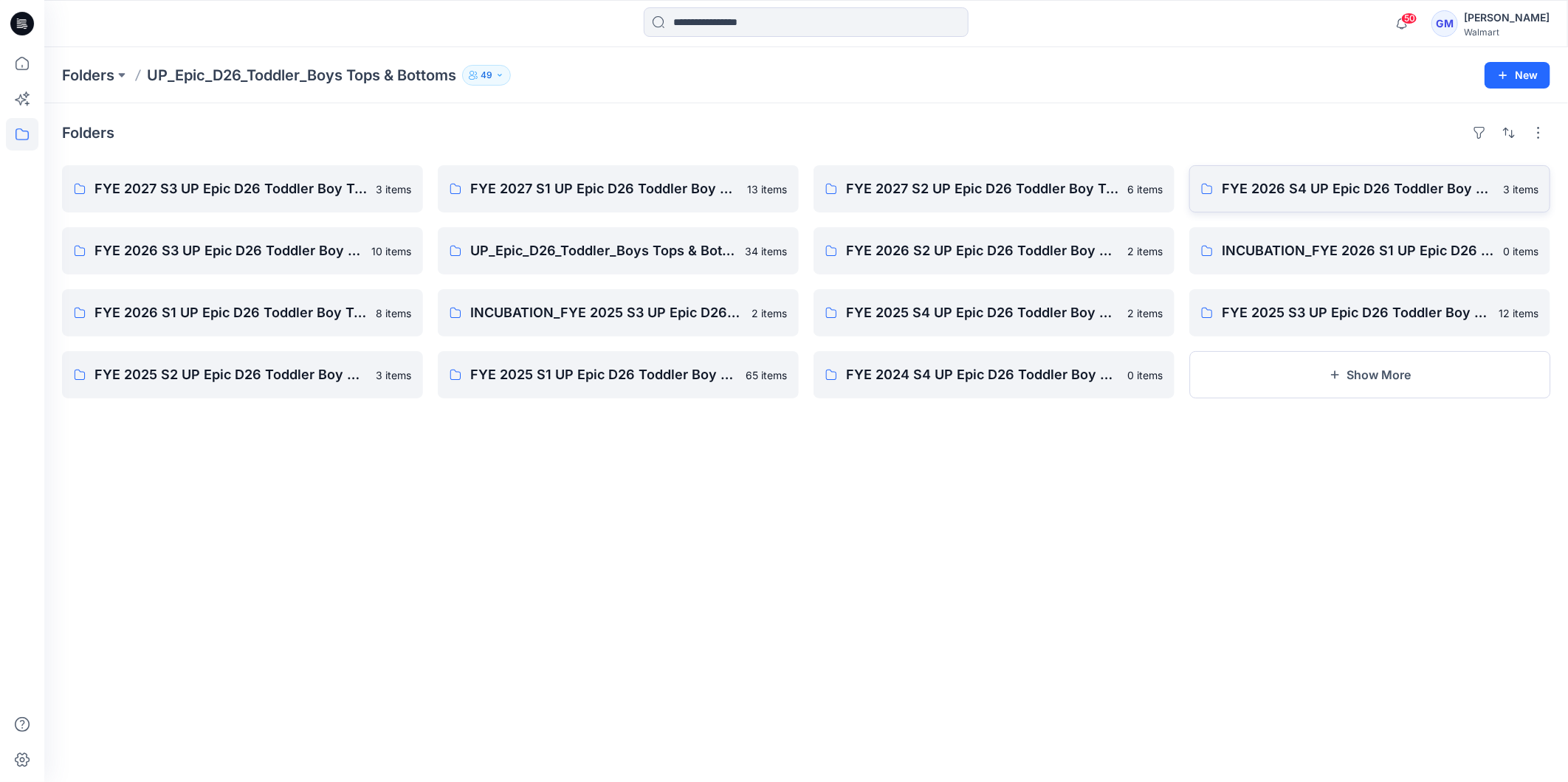
click at [1298, 206] on link "FYE 2026 S4 UP Epic D26 Toddler Boy Tops & Bottoms 3 items" at bounding box center [1369, 189] width 361 height 47
click at [1327, 263] on link "INCUBATION_FYE 2026 S1 UP Epic D26 Toddler Boy Bottoms" at bounding box center [1369, 251] width 361 height 47
click at [238, 298] on link "FYE 2026 S1 UP Epic D26 Toddler Boy Tops & Bottoms" at bounding box center [241, 313] width 361 height 47
click at [551, 306] on p "INCUBATION_FYE 2025 S3 UP Epic D26 Toddler Boy Top & Bottom" at bounding box center [617, 313] width 294 height 21
click at [523, 329] on link "INCUBATION_FYE 2025 S3 UP Epic D26 Toddler Boy Top & Bottom" at bounding box center [617, 313] width 361 height 47
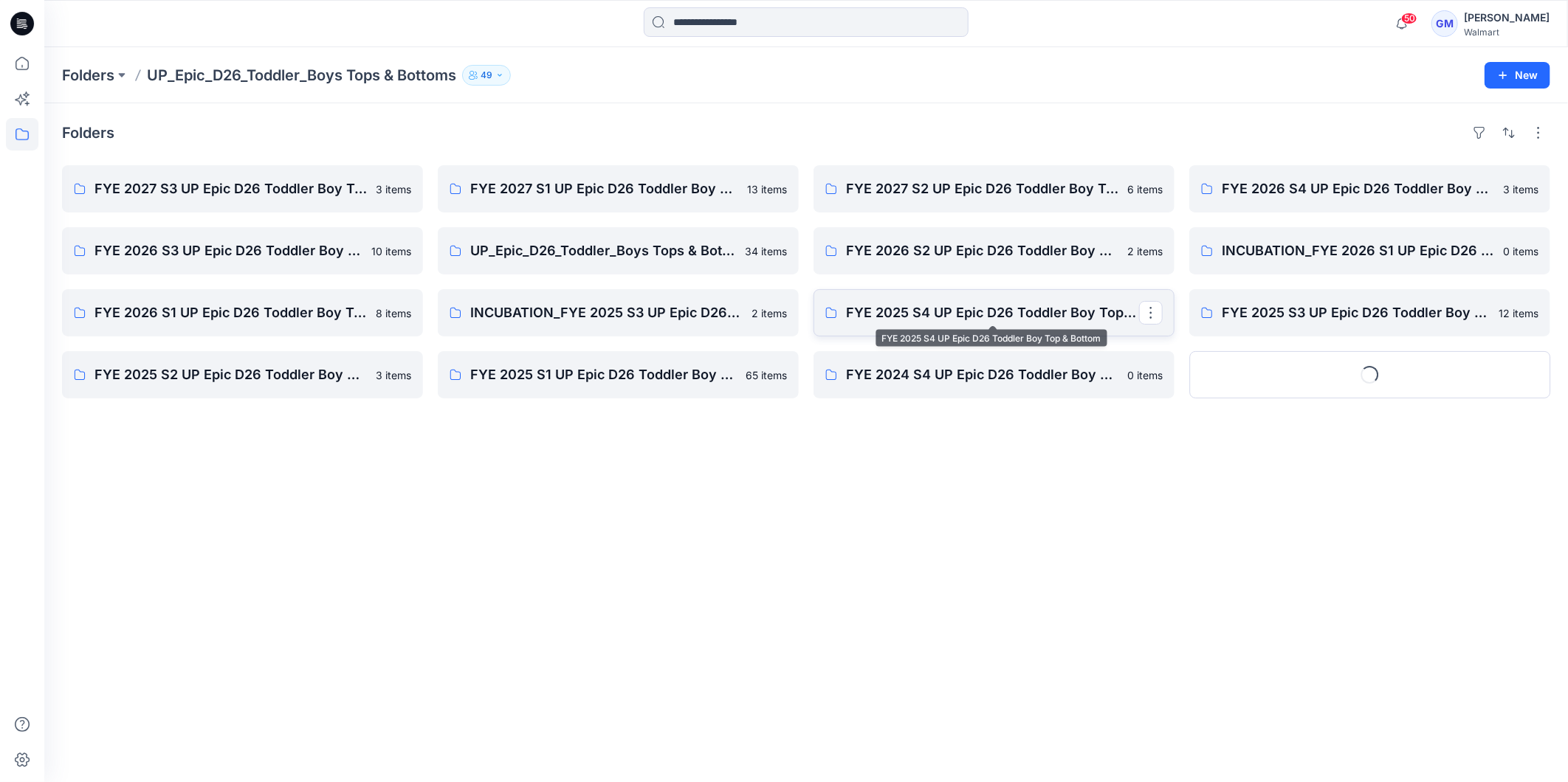
click at [988, 315] on p "FYE 2025 S4 UP Epic D26 Toddler Boy Top & Bottom" at bounding box center [992, 313] width 294 height 21
click at [1274, 307] on p "FYE 2025 S3 UP Epic D26 Toddler Boy Top & Bottom" at bounding box center [1368, 313] width 294 height 21
click at [209, 366] on p "FYE 2025 S2 UP Epic D26 Toddler Boy Top & Bottom" at bounding box center [241, 375] width 294 height 21
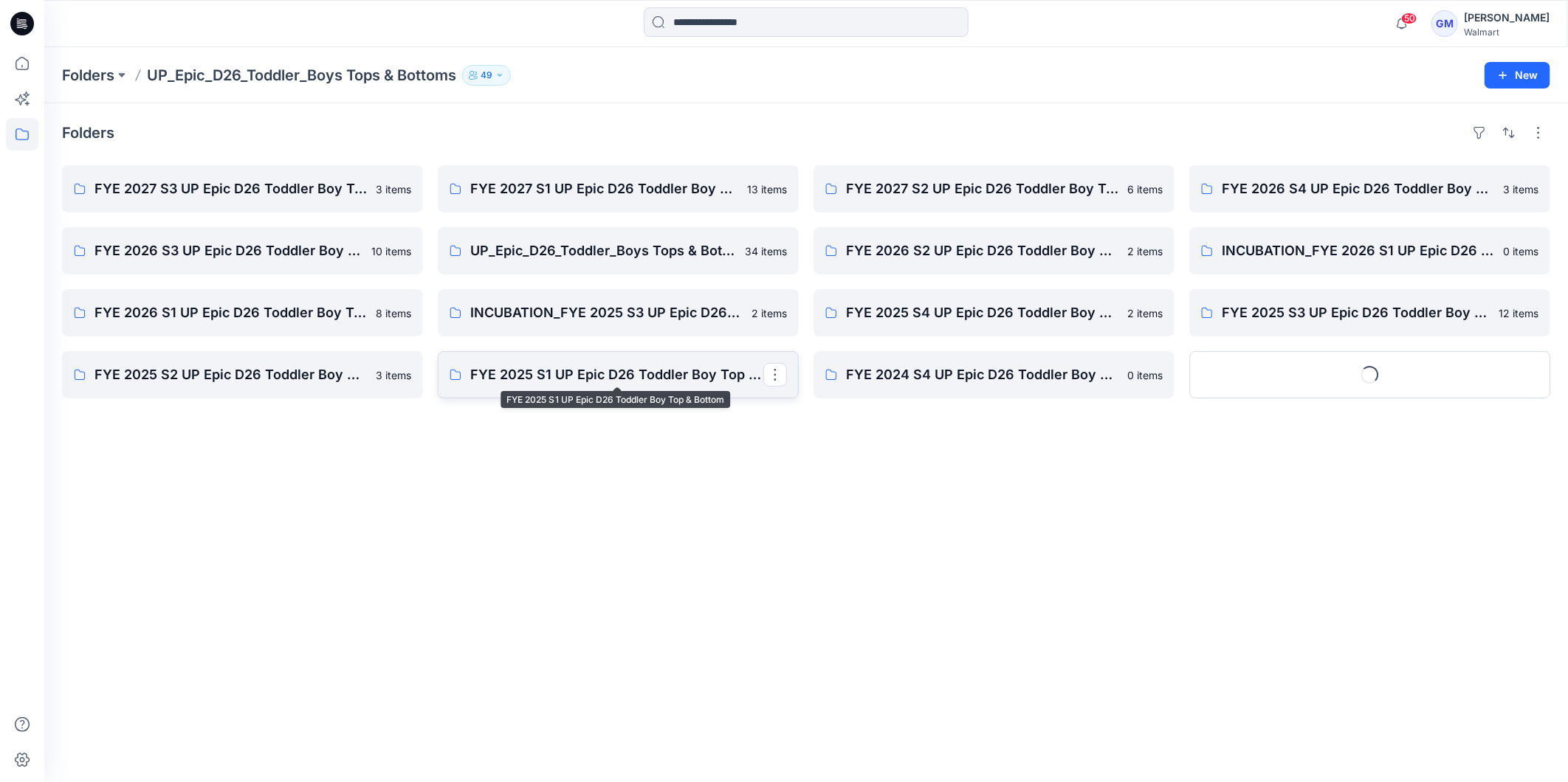
click at [587, 375] on p "FYE 2025 S1 UP Epic D26 Toddler Boy Top & Bottom" at bounding box center [617, 375] width 294 height 21
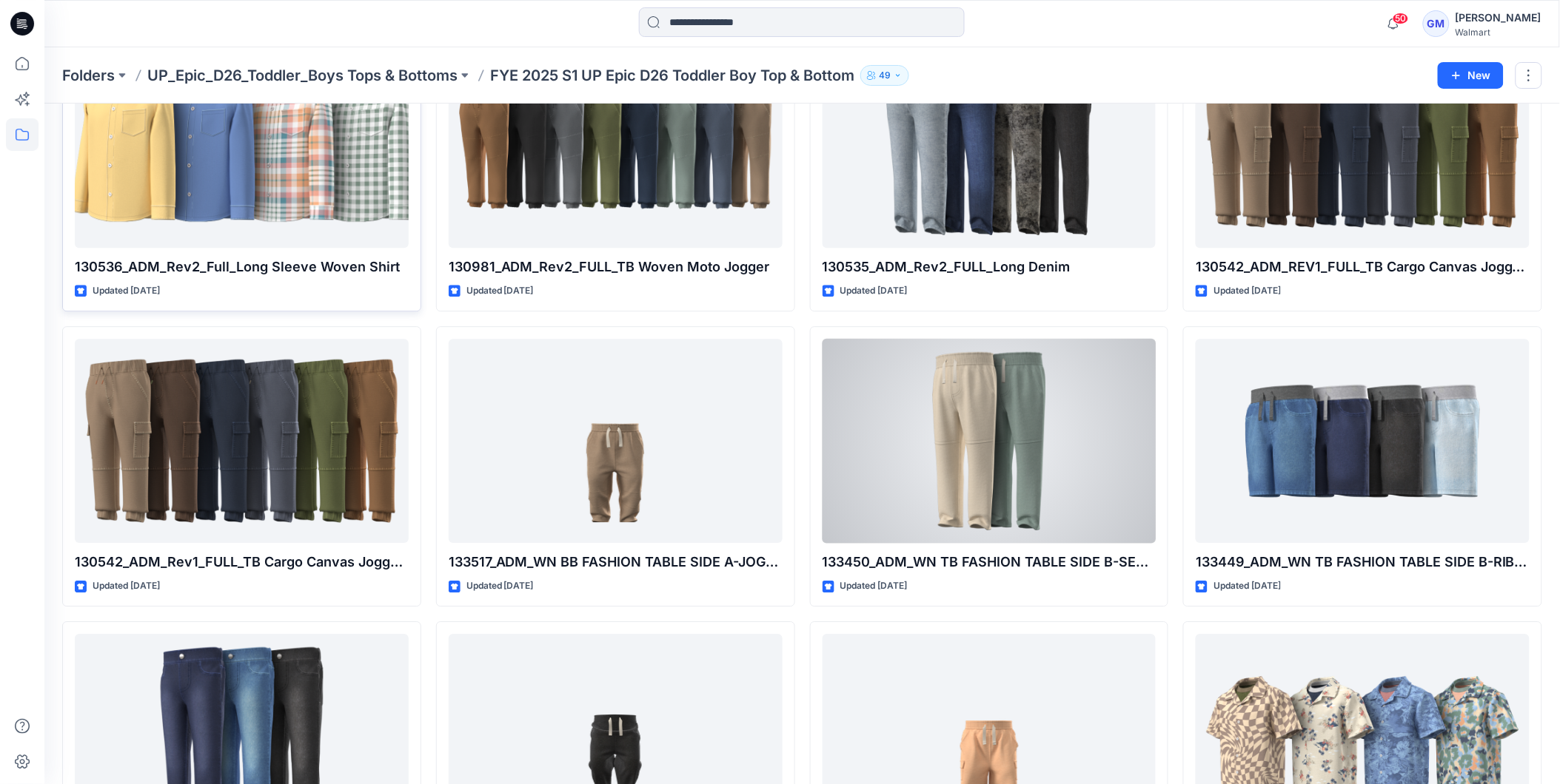
scroll to position [1288, 0]
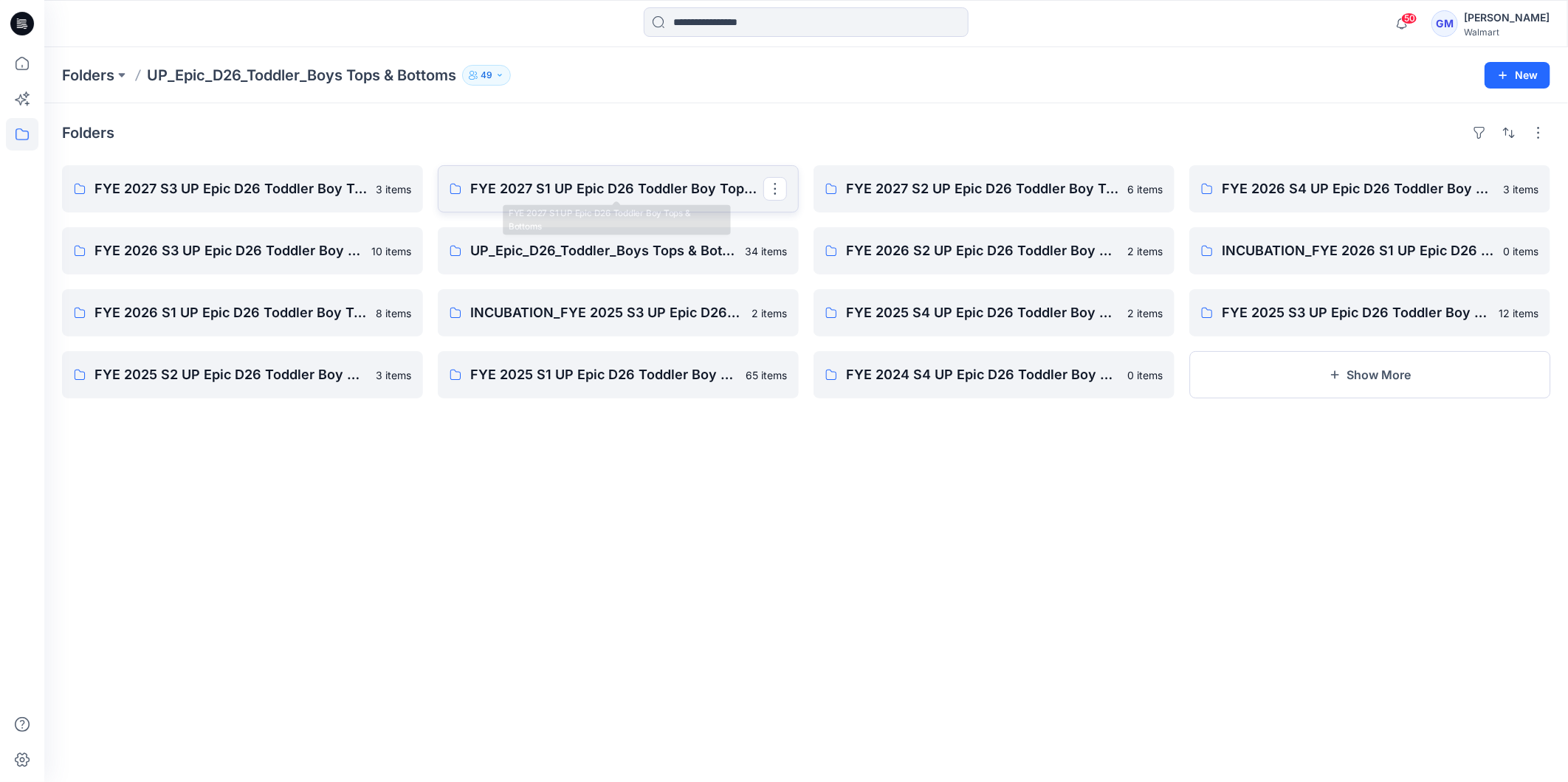
click at [561, 195] on p "FYE 2027 S1 UP Epic D26 Toddler Boy Tops & Bottoms" at bounding box center [617, 189] width 294 height 21
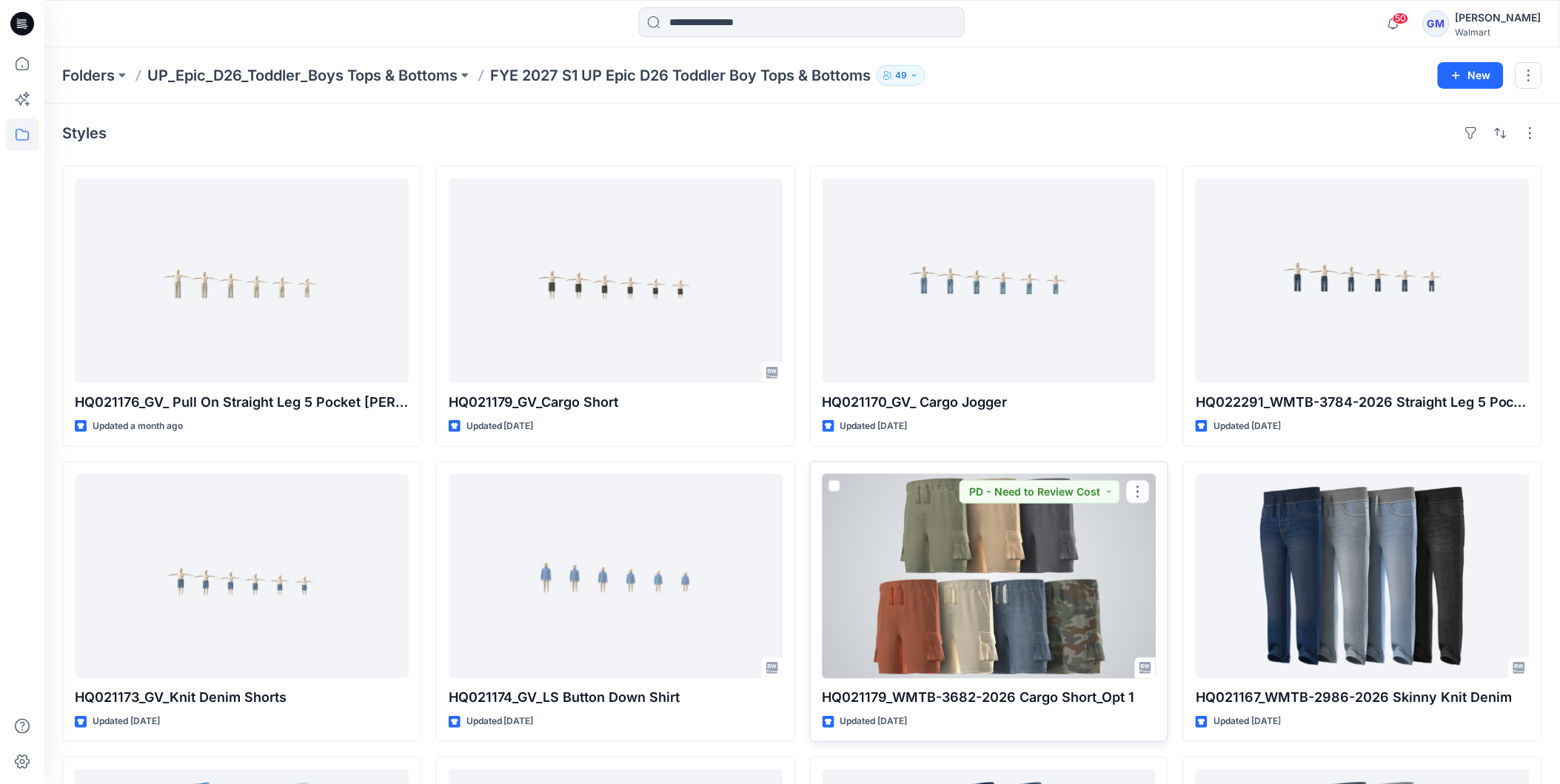
click at [1043, 606] on div at bounding box center [989, 577] width 334 height 205
